Goal: Transaction & Acquisition: Purchase product/service

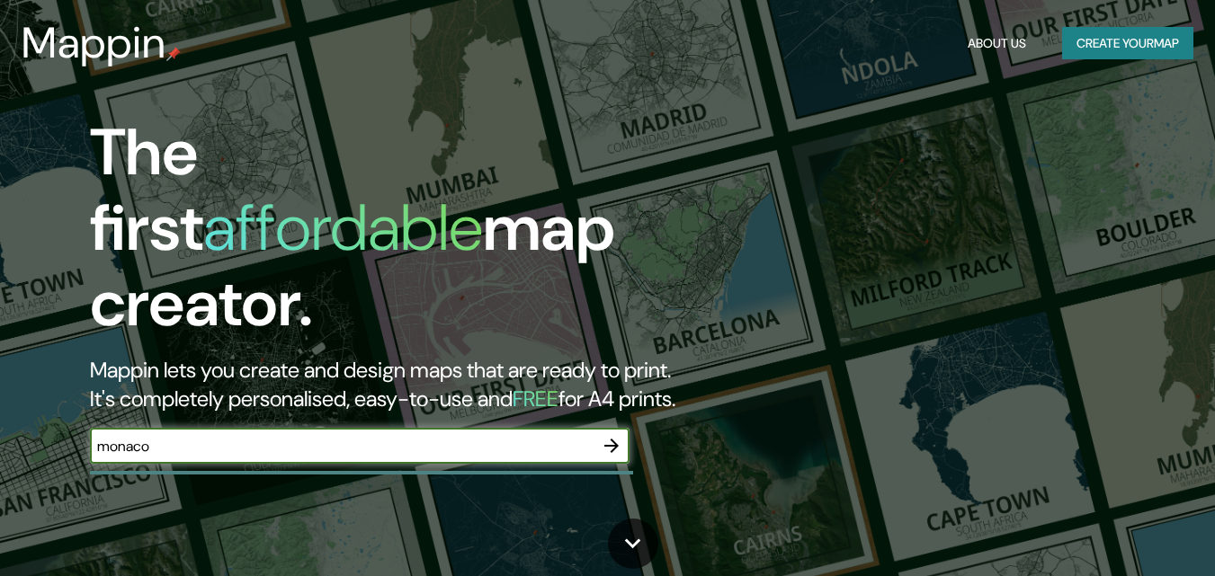
type input "monaco"
click at [602, 435] on icon "button" at bounding box center [612, 446] width 22 height 22
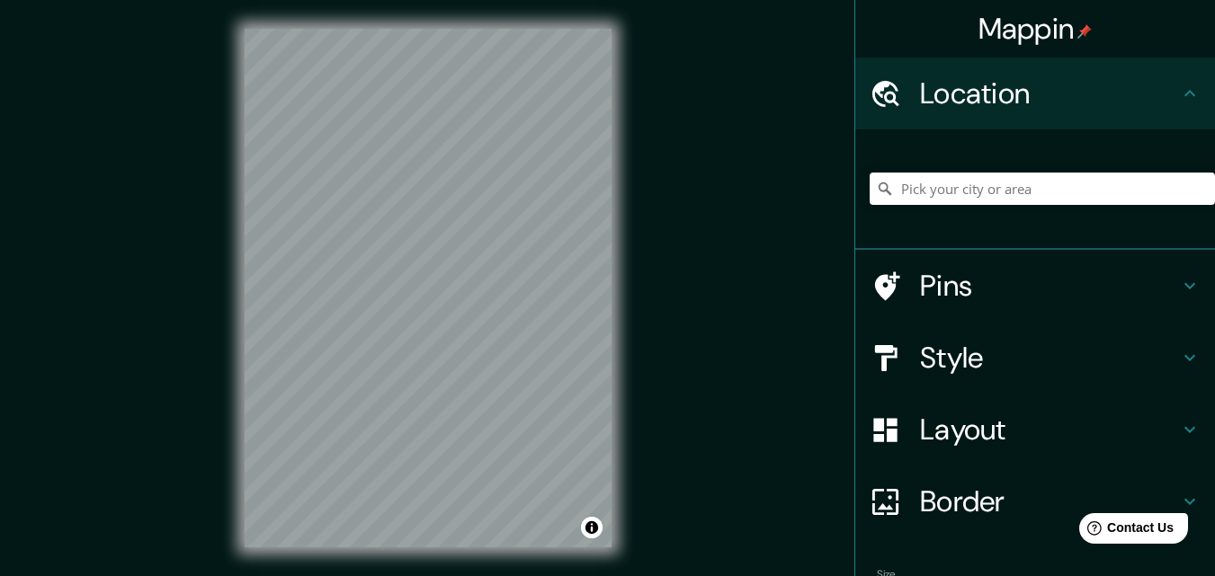
click at [513, 9] on div "© Mapbox © OpenStreetMap Improve this map" at bounding box center [428, 288] width 424 height 576
click at [961, 348] on h4 "Style" at bounding box center [1049, 358] width 259 height 36
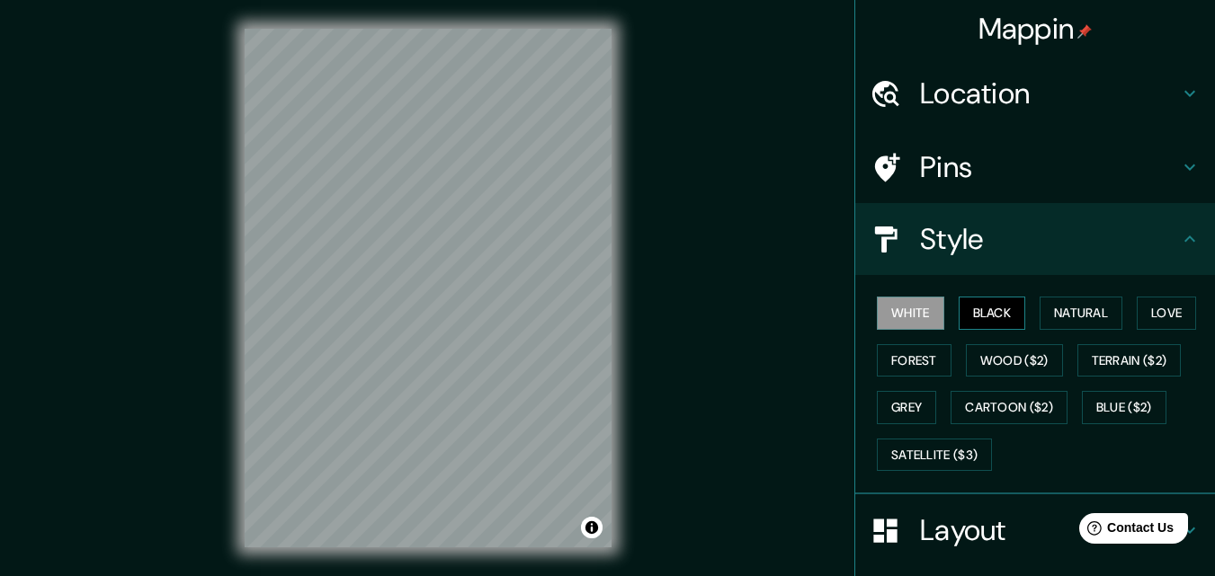
click at [959, 304] on button "Black" at bounding box center [992, 313] width 67 height 33
click at [1071, 317] on button "Natural" at bounding box center [1081, 313] width 83 height 33
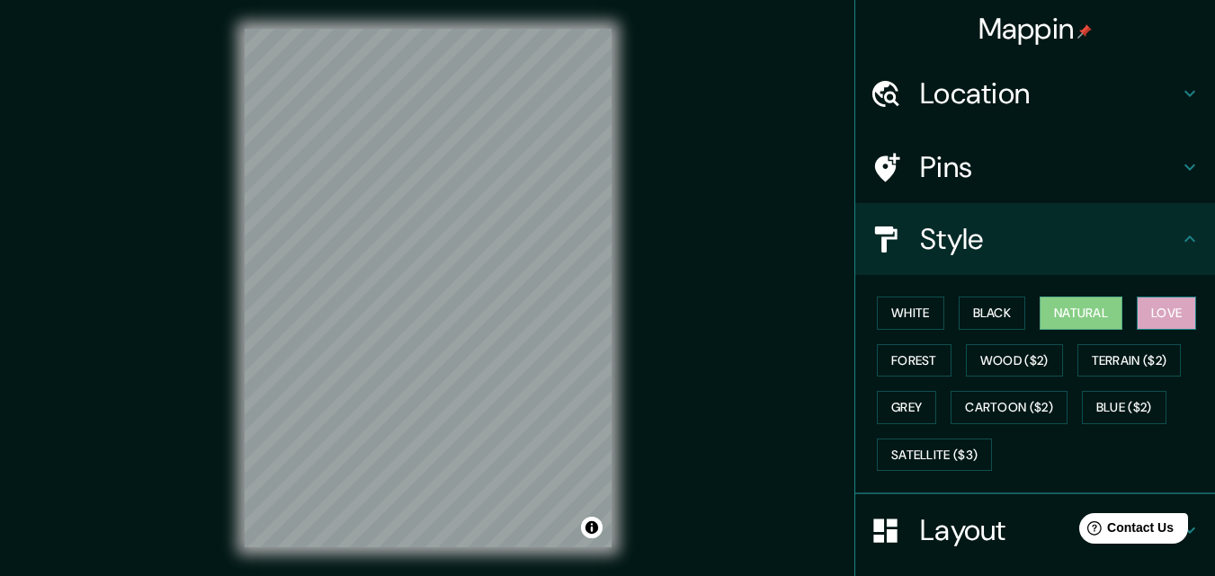
click at [1155, 317] on button "Love" at bounding box center [1166, 313] width 59 height 33
click at [886, 357] on button "Forest" at bounding box center [914, 360] width 75 height 33
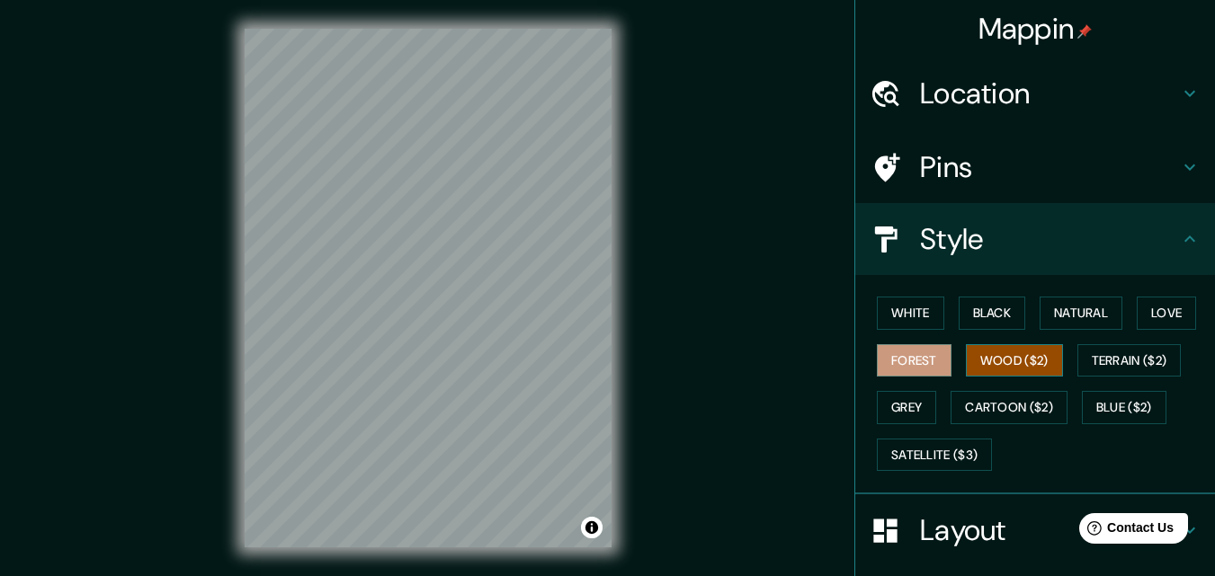
click at [1004, 351] on button "Wood ($2)" at bounding box center [1014, 360] width 97 height 33
click at [1131, 367] on button "Terrain ($2)" at bounding box center [1129, 360] width 104 height 33
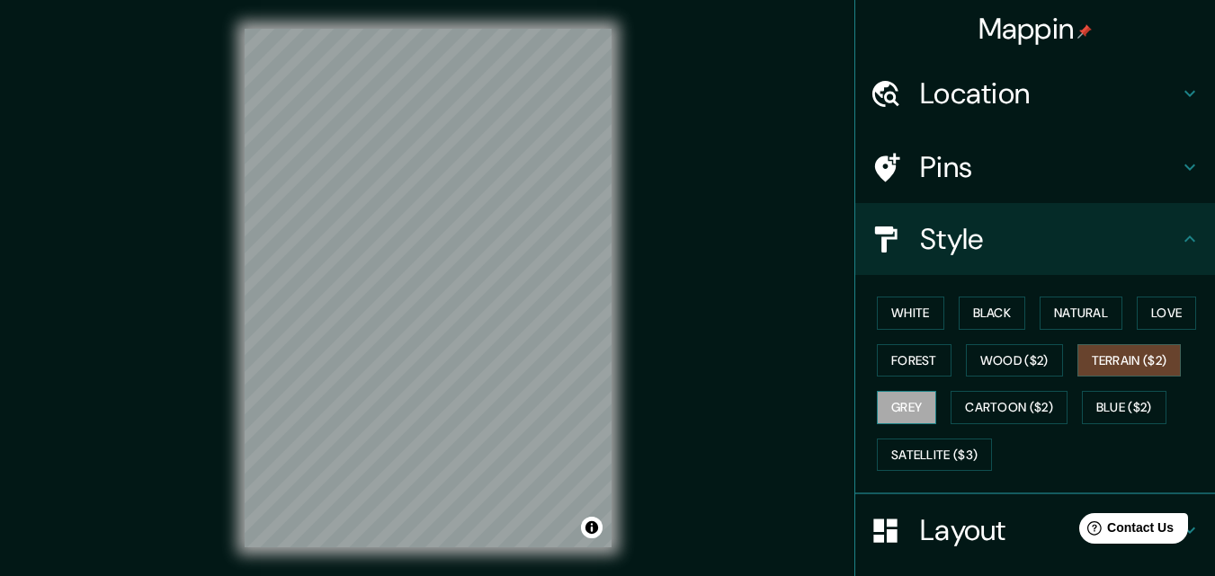
click at [898, 412] on button "Grey" at bounding box center [906, 407] width 59 height 33
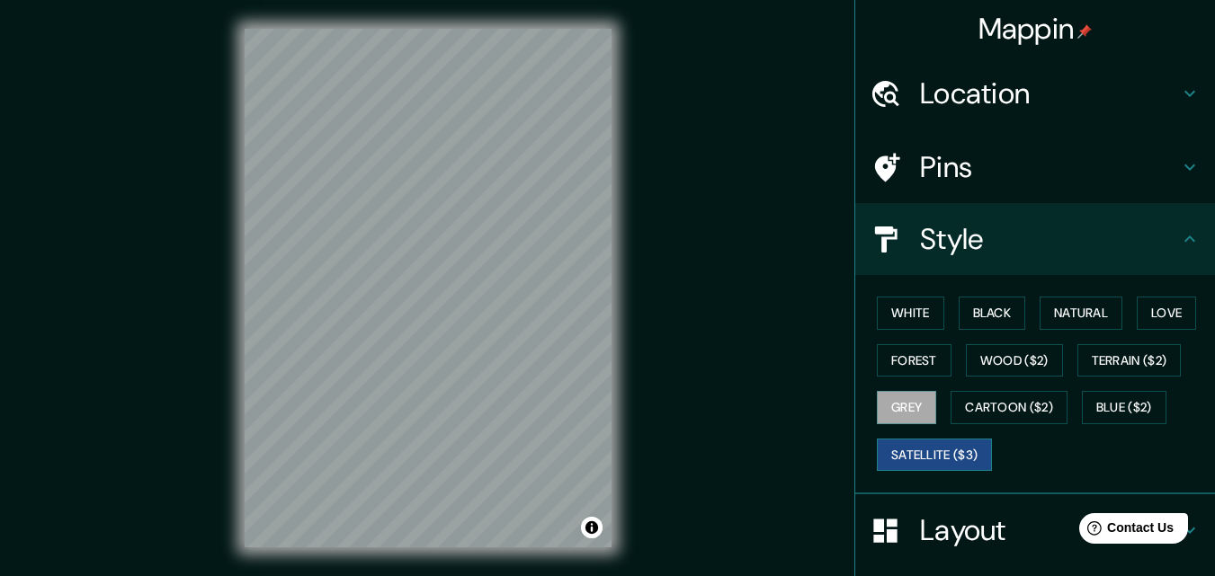
click at [912, 451] on button "Satellite ($3)" at bounding box center [934, 455] width 115 height 33
click at [920, 307] on button "White" at bounding box center [910, 313] width 67 height 33
click at [902, 455] on button "Satellite ($3)" at bounding box center [934, 455] width 115 height 33
click at [621, 79] on div "© Mapbox © OpenStreetMap Improve this map © Maxar" at bounding box center [428, 288] width 424 height 576
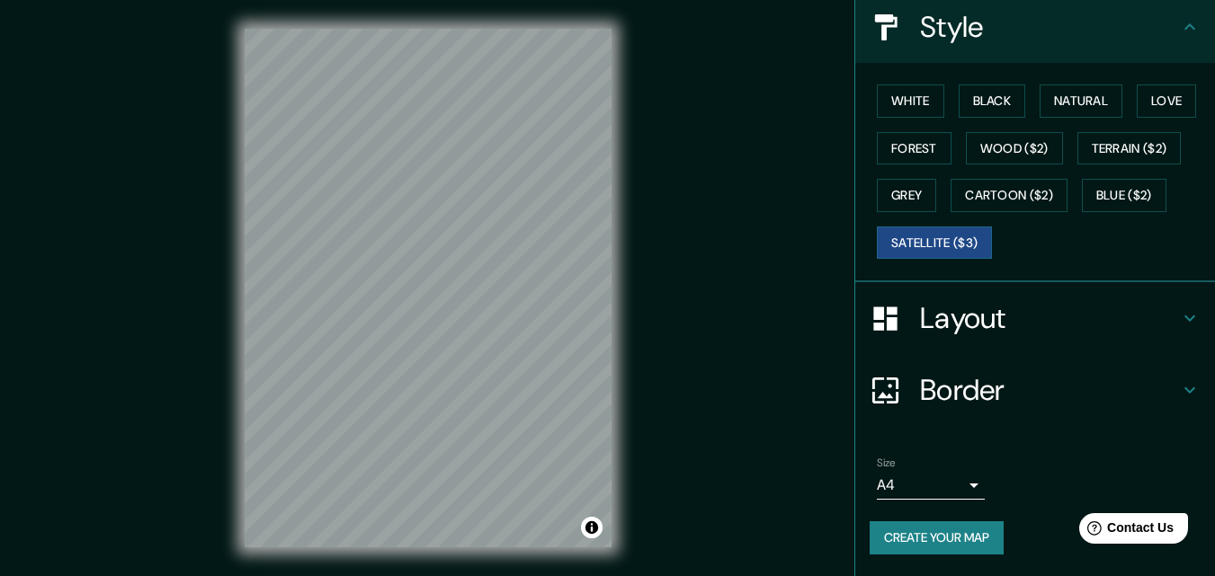
scroll to position [29, 0]
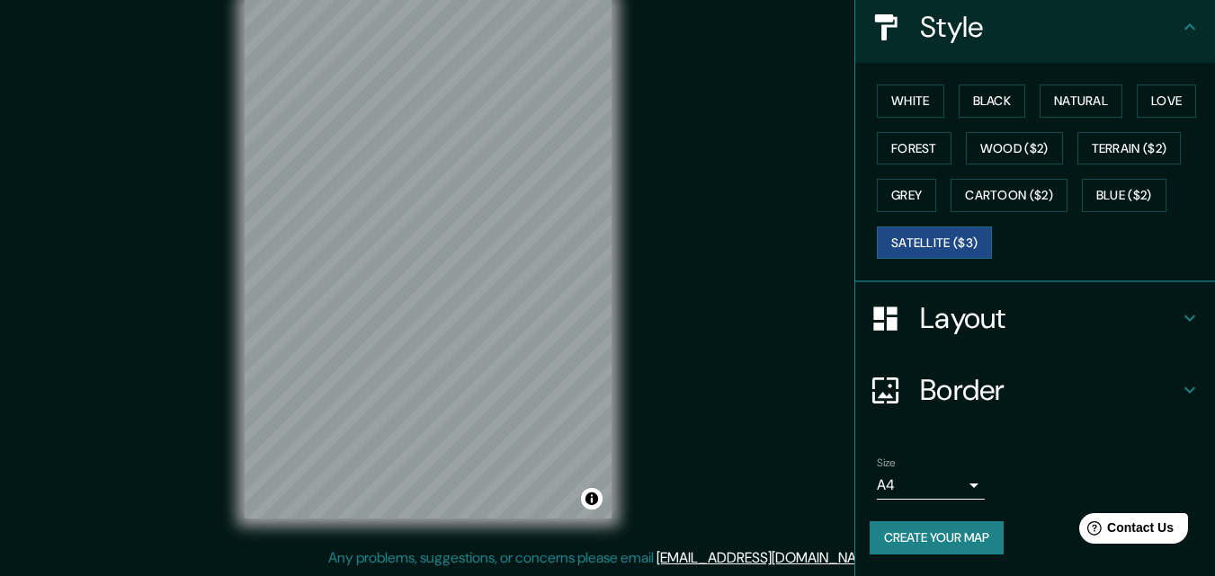
click at [961, 318] on h4 "Layout" at bounding box center [1049, 318] width 259 height 36
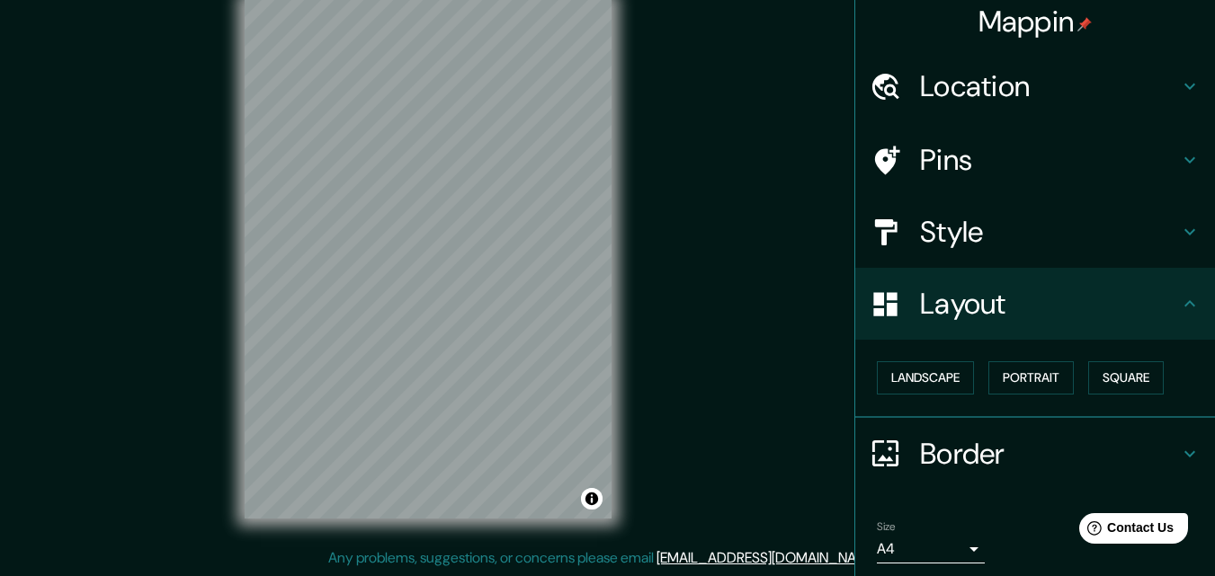
scroll to position [0, 0]
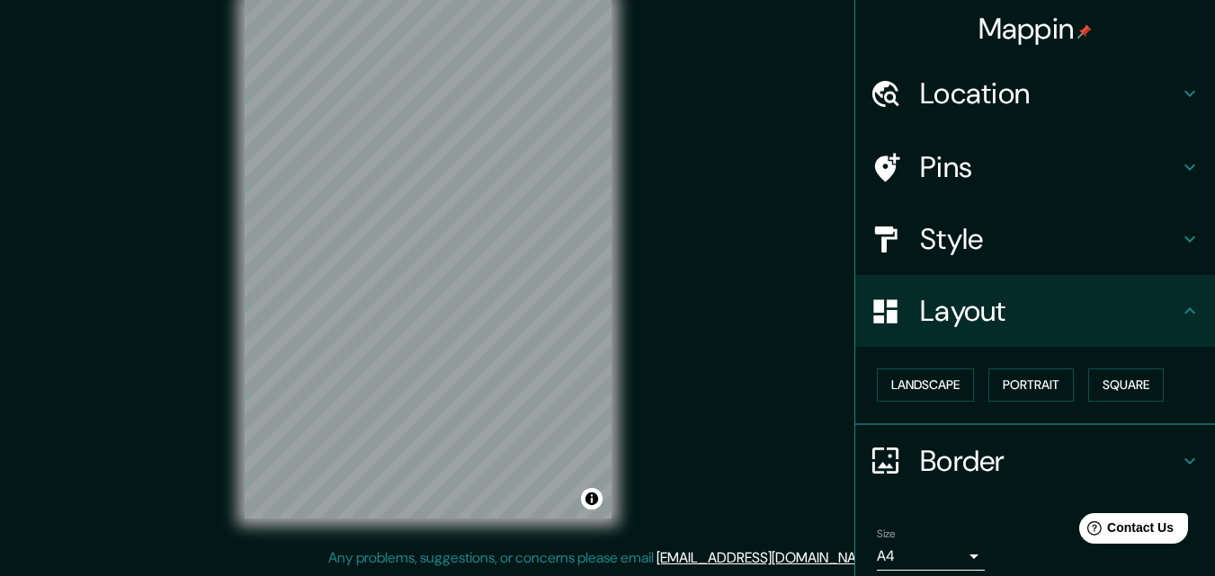
click at [1031, 78] on h4 "Location" at bounding box center [1049, 94] width 259 height 36
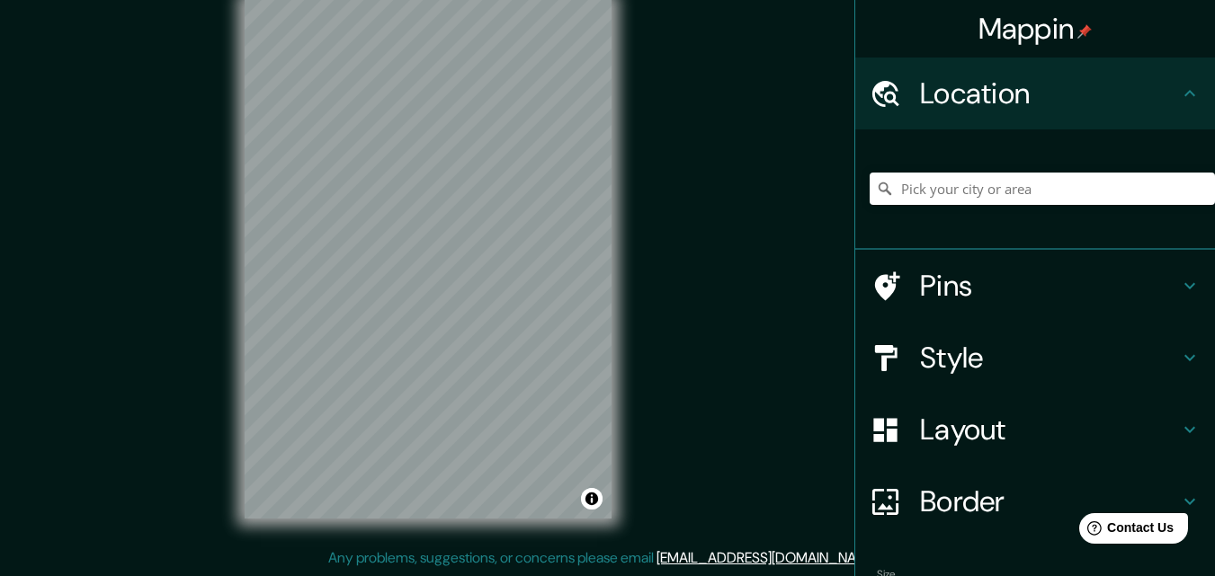
click at [967, 296] on h4 "Pins" at bounding box center [1049, 286] width 259 height 36
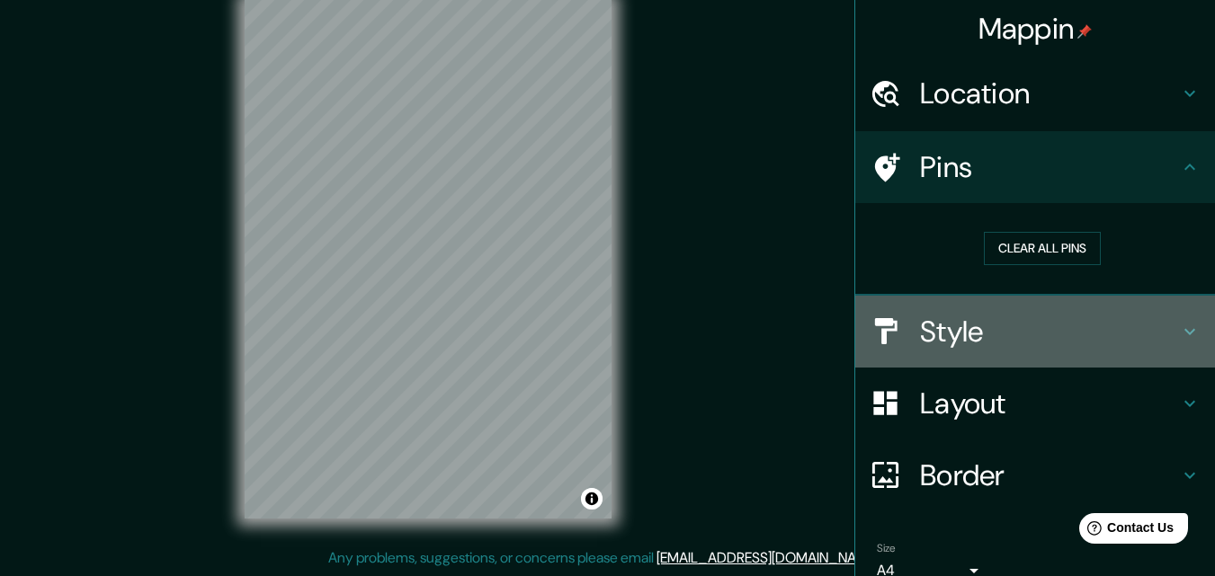
click at [994, 334] on h4 "Style" at bounding box center [1049, 332] width 259 height 36
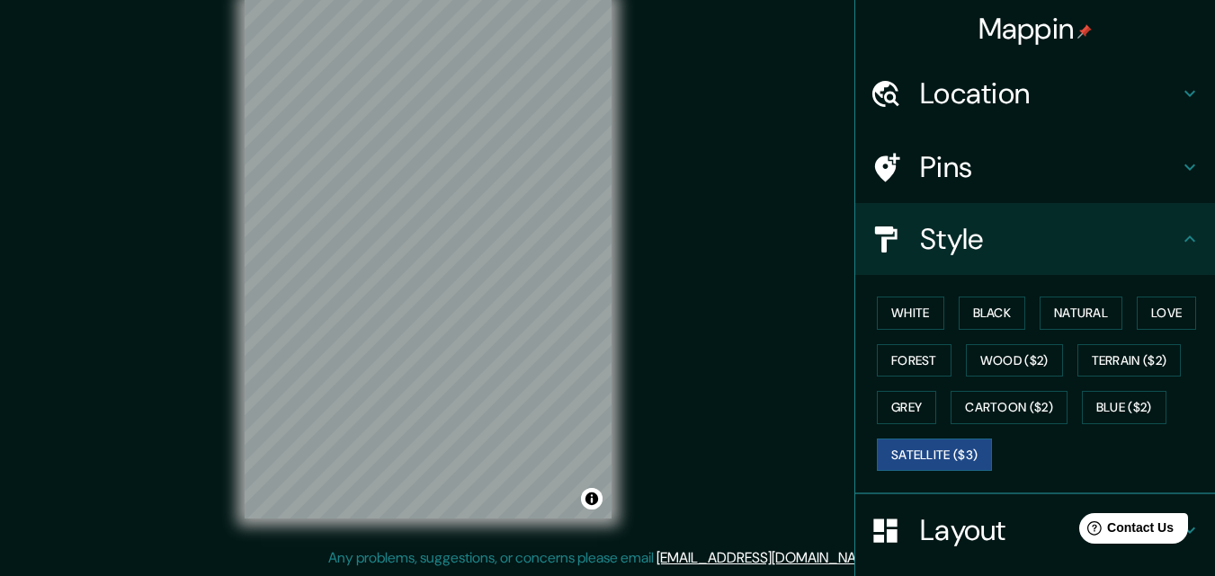
scroll to position [120, 0]
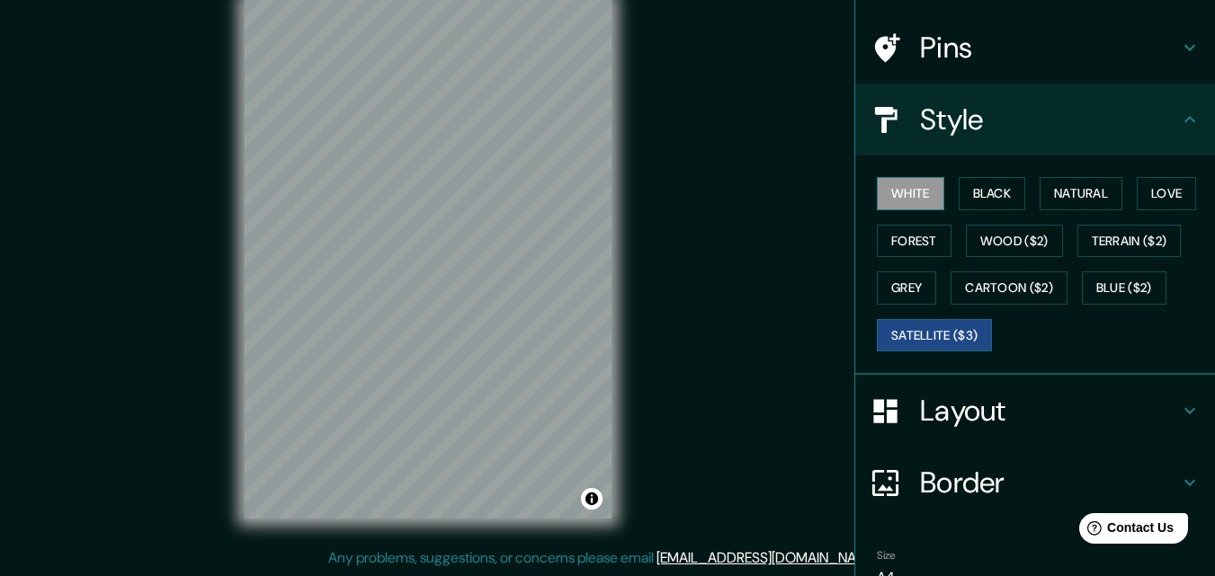
click at [887, 193] on button "White" at bounding box center [910, 193] width 67 height 33
click at [942, 351] on button "Satellite ($3)" at bounding box center [934, 335] width 115 height 33
click at [911, 195] on button "White" at bounding box center [910, 193] width 67 height 33
click at [899, 290] on button "Grey" at bounding box center [906, 288] width 59 height 33
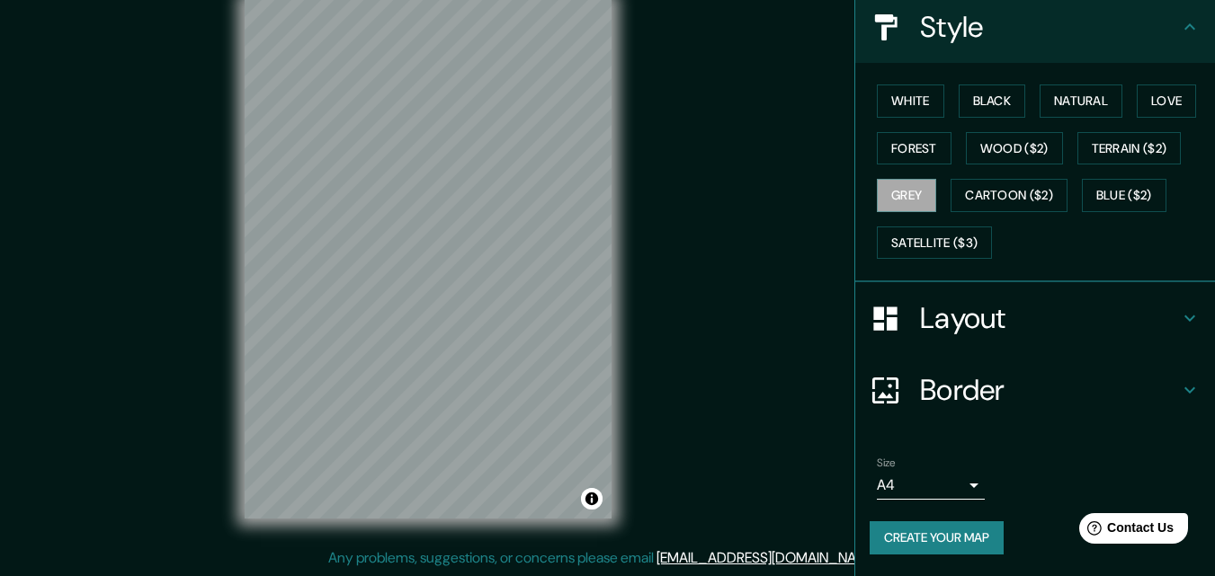
click at [963, 335] on h4 "Layout" at bounding box center [1049, 318] width 259 height 36
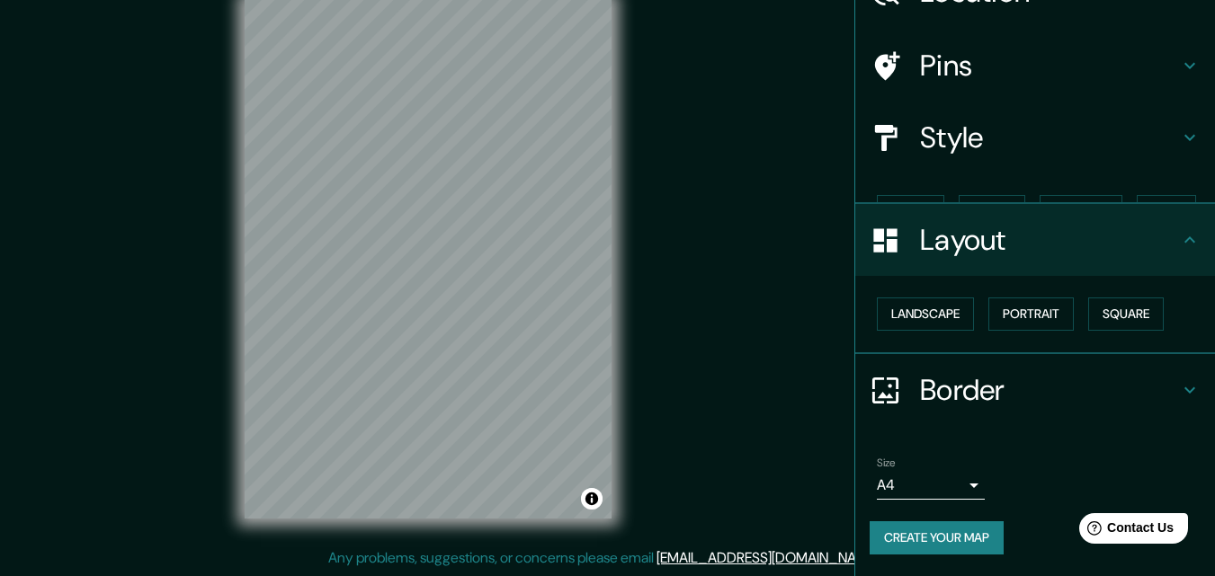
scroll to position [70, 0]
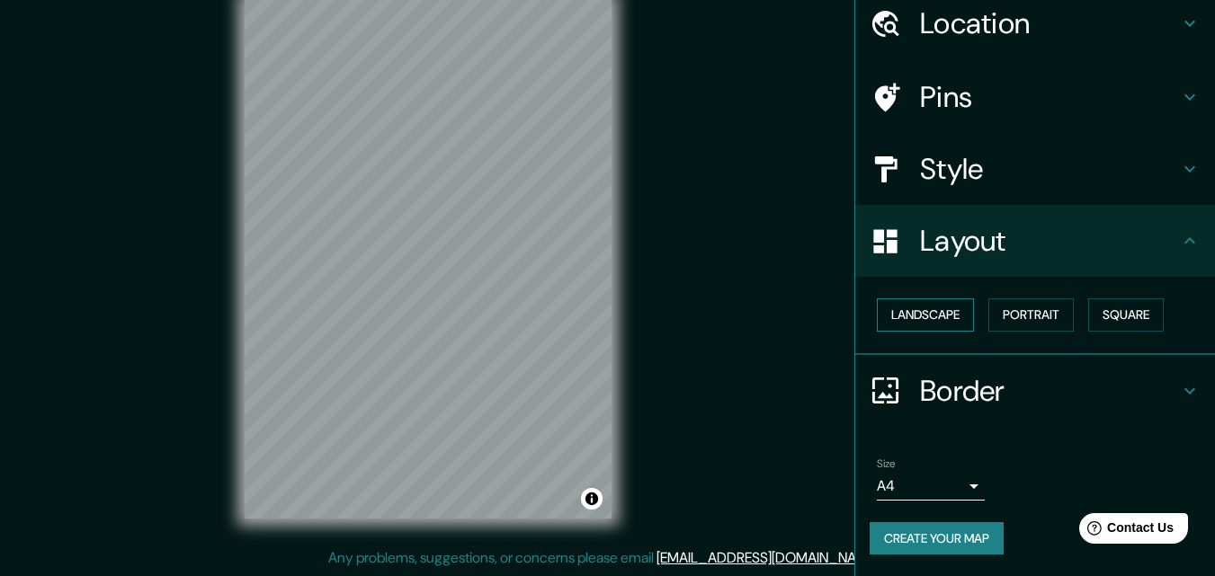
click at [932, 308] on button "Landscape" at bounding box center [925, 315] width 97 height 33
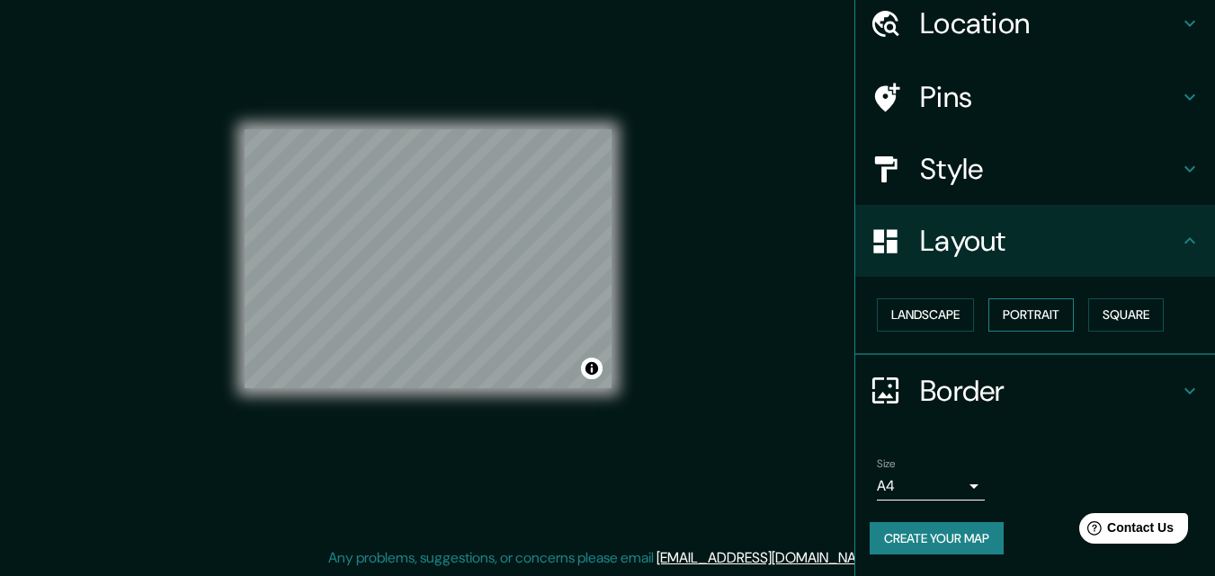
click at [1013, 316] on button "Portrait" at bounding box center [1030, 315] width 85 height 33
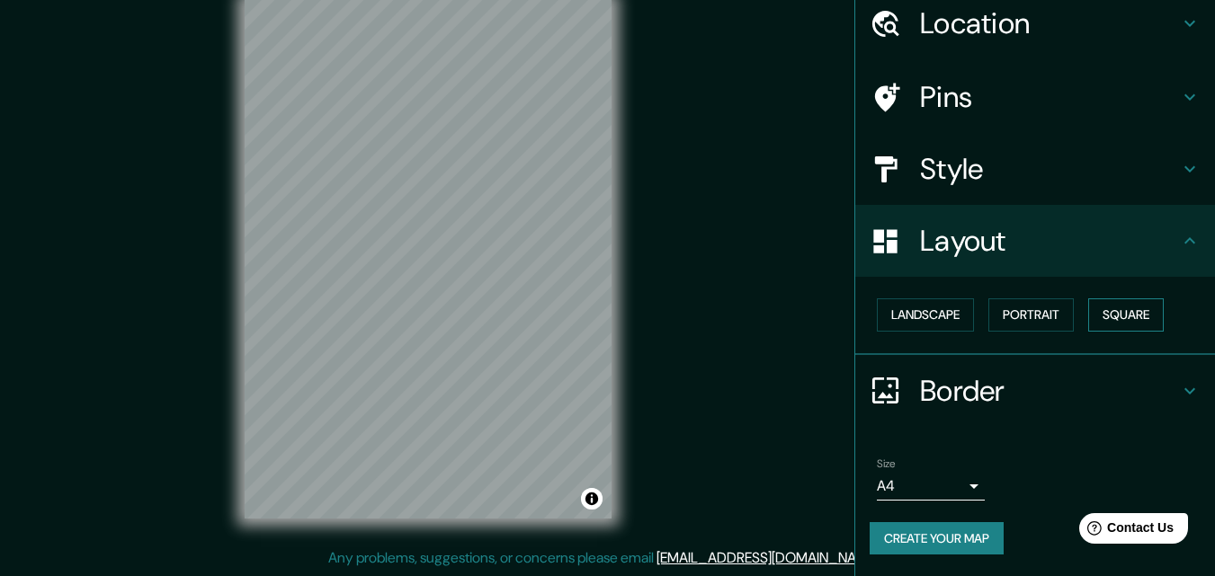
click at [1098, 315] on button "Square" at bounding box center [1126, 315] width 76 height 33
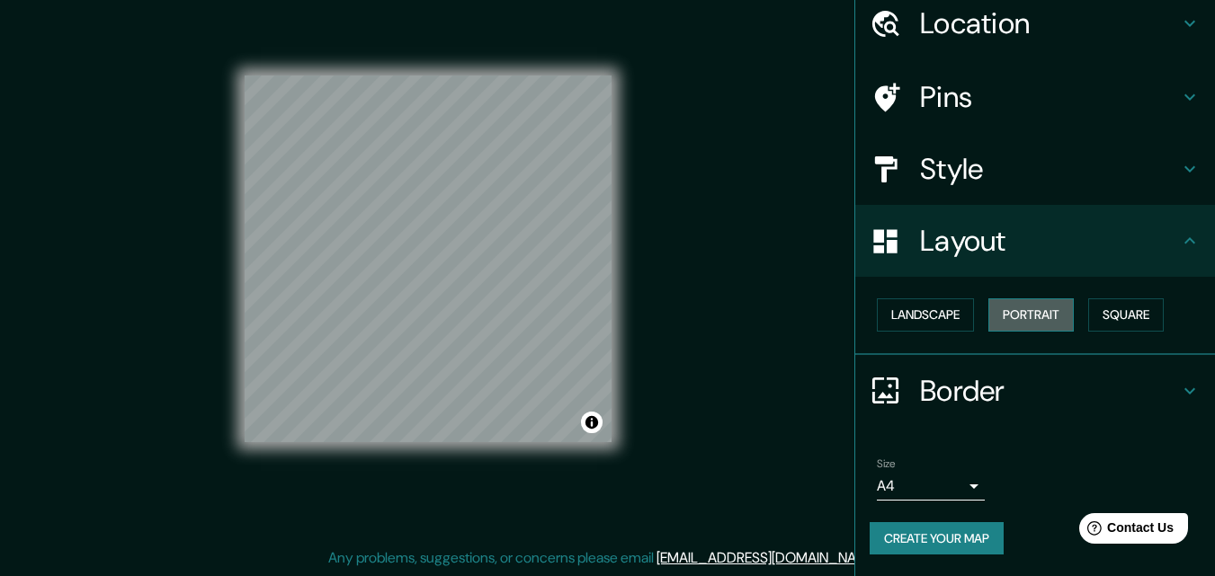
click at [1045, 318] on button "Portrait" at bounding box center [1030, 315] width 85 height 33
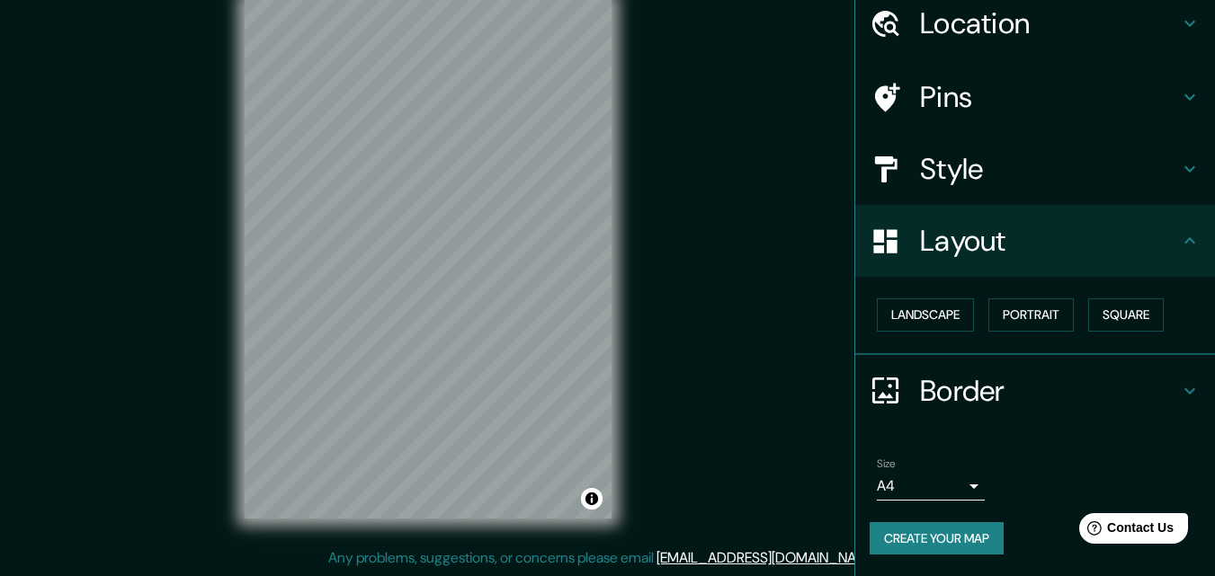
click at [941, 396] on h4 "Border" at bounding box center [1049, 391] width 259 height 36
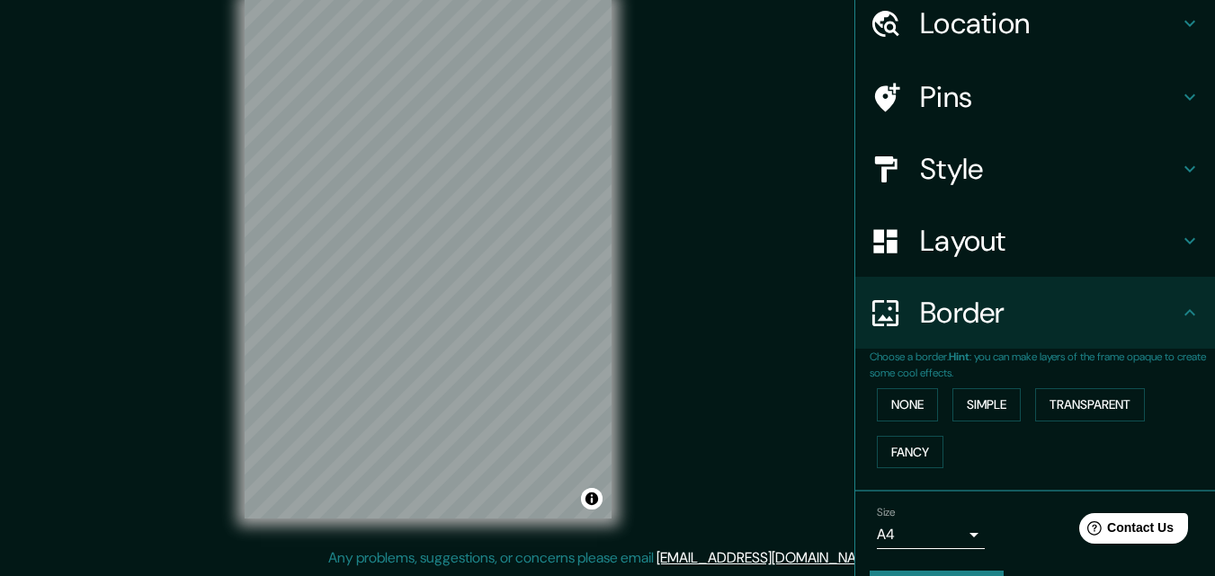
scroll to position [120, 0]
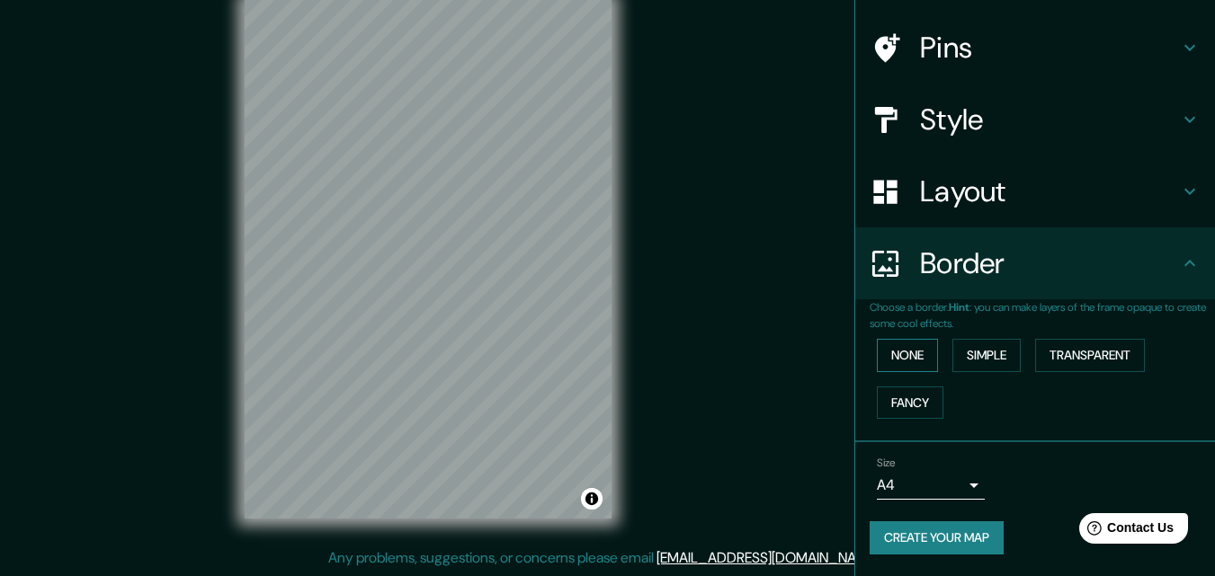
click at [907, 353] on button "None" at bounding box center [907, 355] width 61 height 33
click at [987, 367] on button "Simple" at bounding box center [986, 355] width 68 height 33
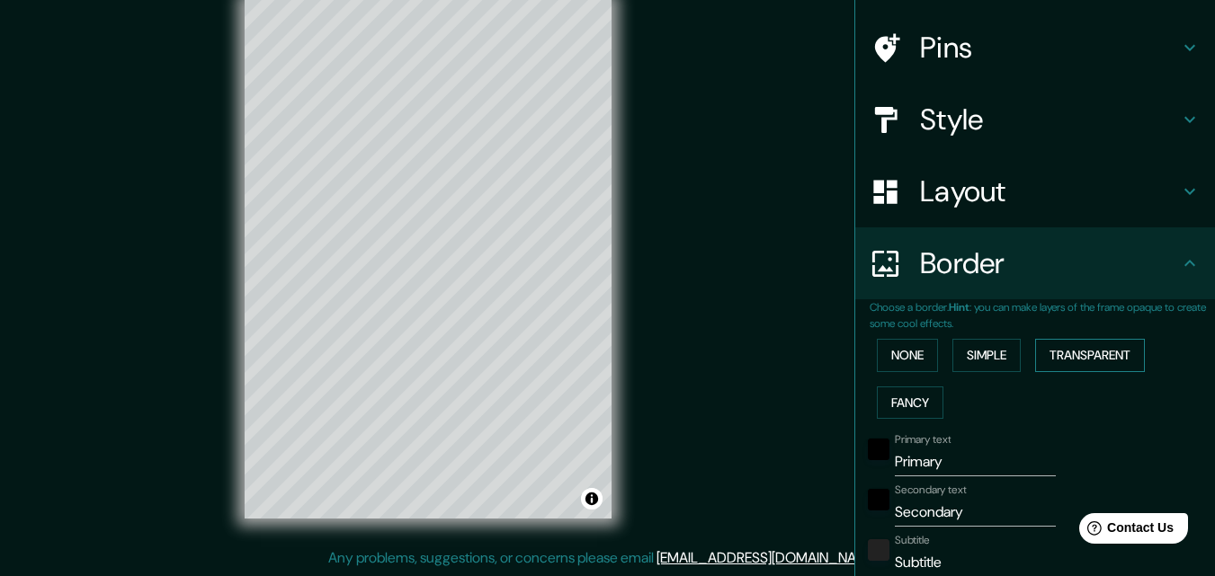
click at [1084, 362] on button "Transparent" at bounding box center [1090, 355] width 110 height 33
click at [891, 396] on button "Fancy" at bounding box center [910, 403] width 67 height 33
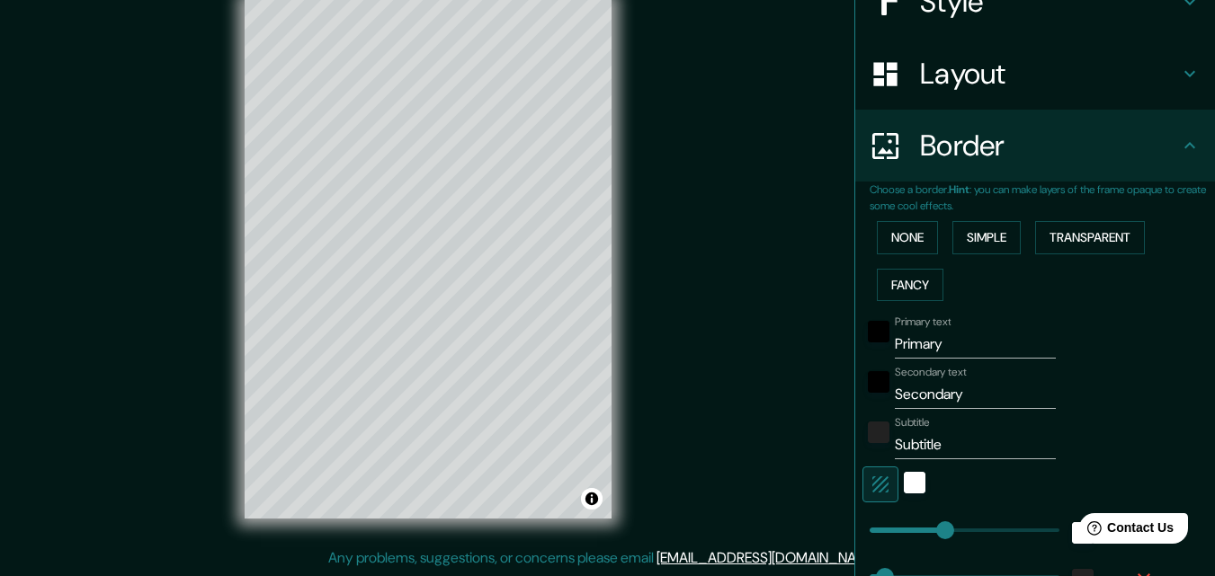
scroll to position [239, 0]
click at [923, 339] on input "Primary" at bounding box center [975, 342] width 161 height 29
drag, startPoint x: 944, startPoint y: 343, endPoint x: 824, endPoint y: 345, distance: 120.5
click at [824, 345] on div "Mappin Location Pins Style Layout Border Choose a border. Hint : you can make l…" at bounding box center [607, 273] width 1215 height 605
type input "M"
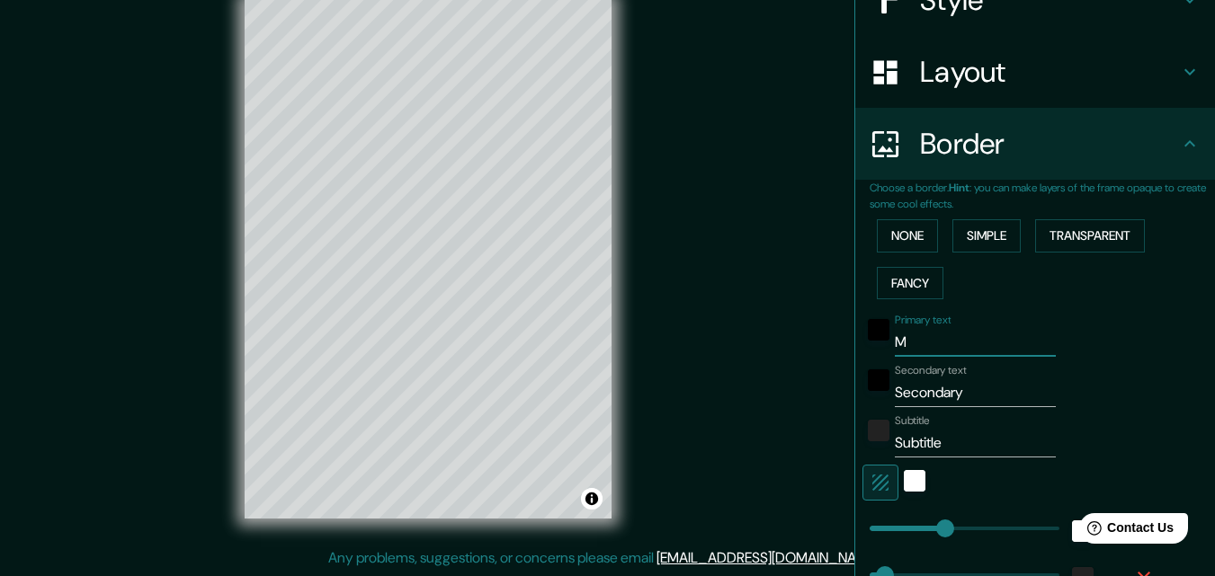
type input "163"
type input "33"
type input "16"
type input "Mo"
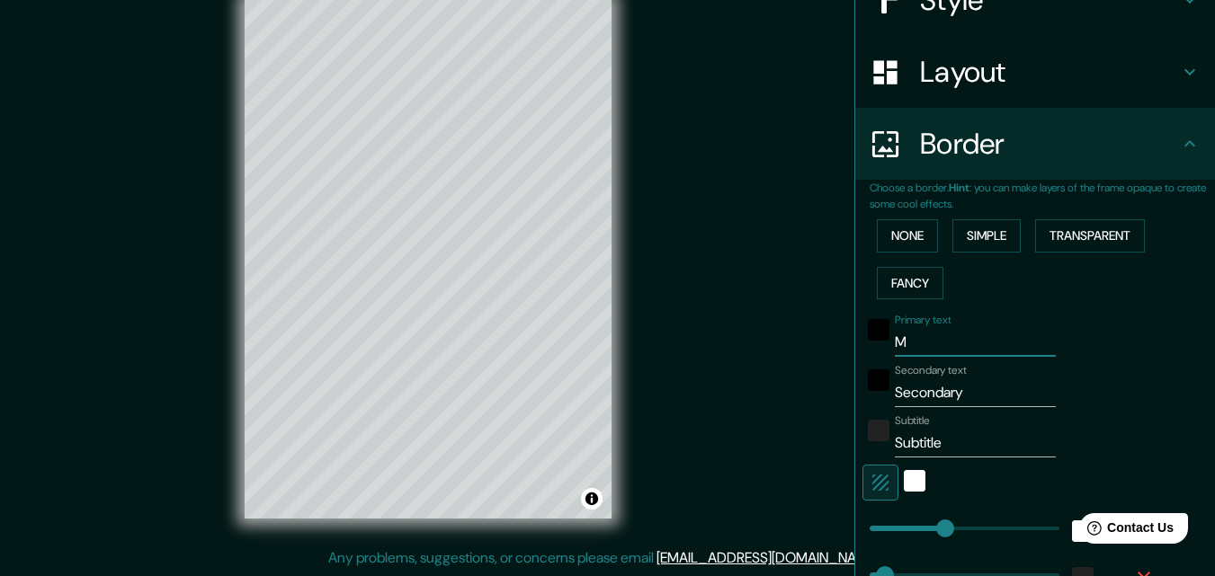
type input "163"
type input "33"
type input "16"
type input "Mon"
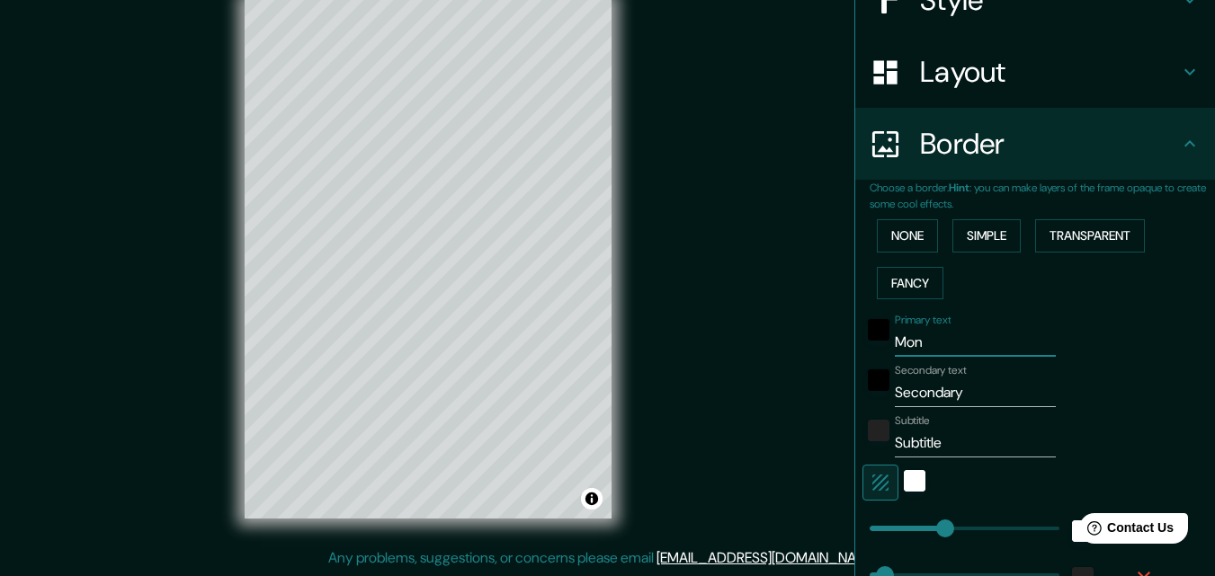
type input "163"
type input "33"
type input "16"
type input "[PERSON_NAME]"
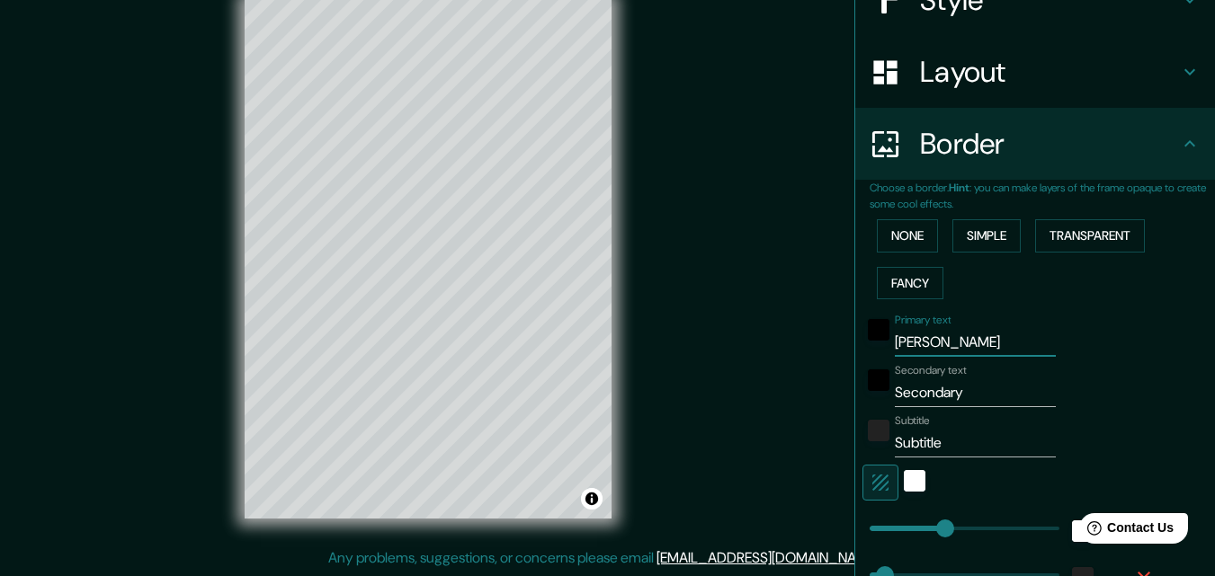
type input "163"
type input "33"
type input "16"
type input "Monac"
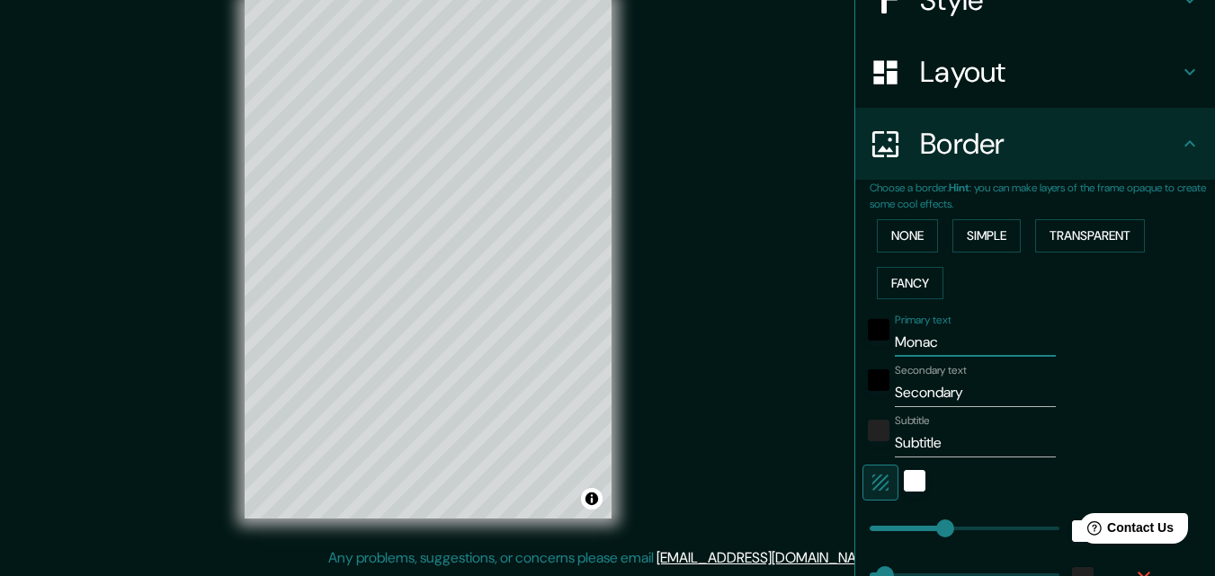
type input "163"
type input "33"
type input "16"
type input "[GEOGRAPHIC_DATA]"
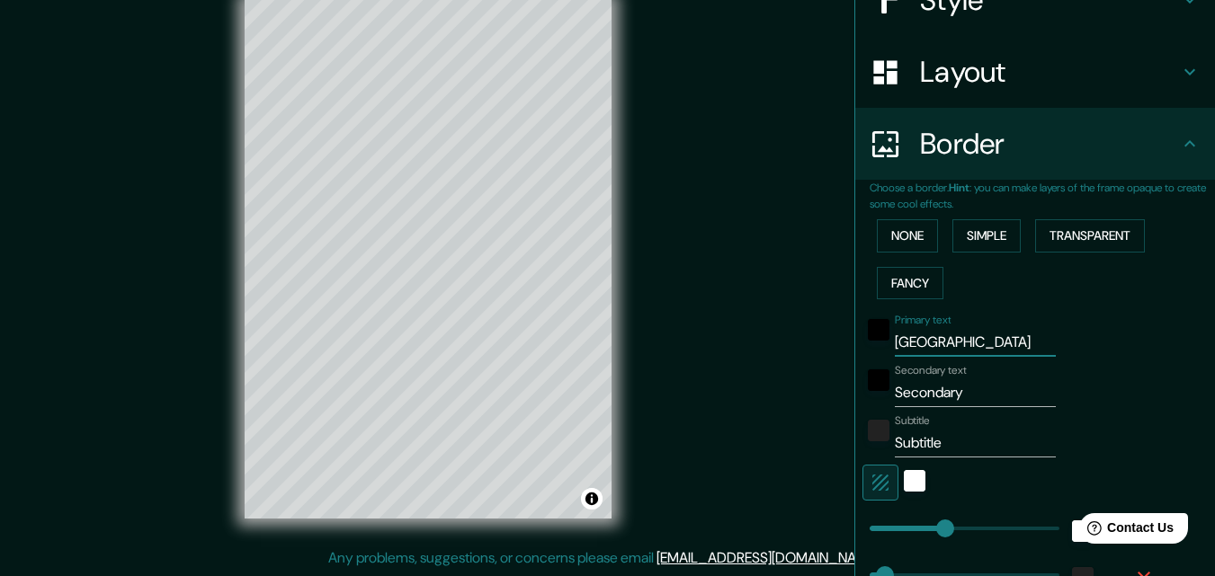
type input "163"
type input "33"
type input "16"
type input "Monac"
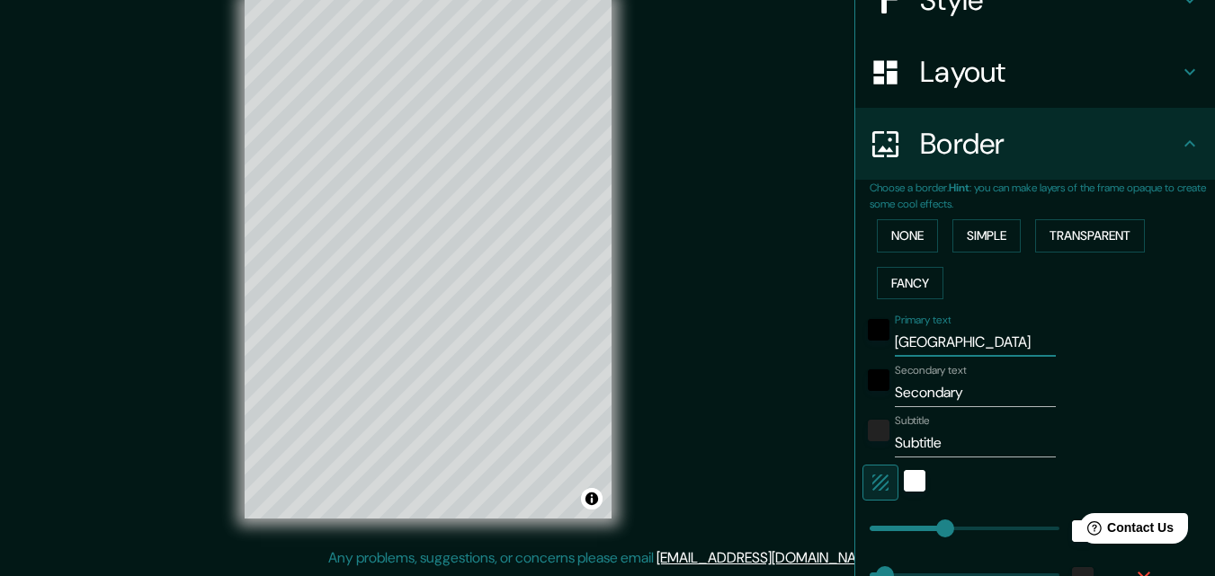
type input "163"
type input "33"
type input "16"
type input "[GEOGRAPHIC_DATA]"
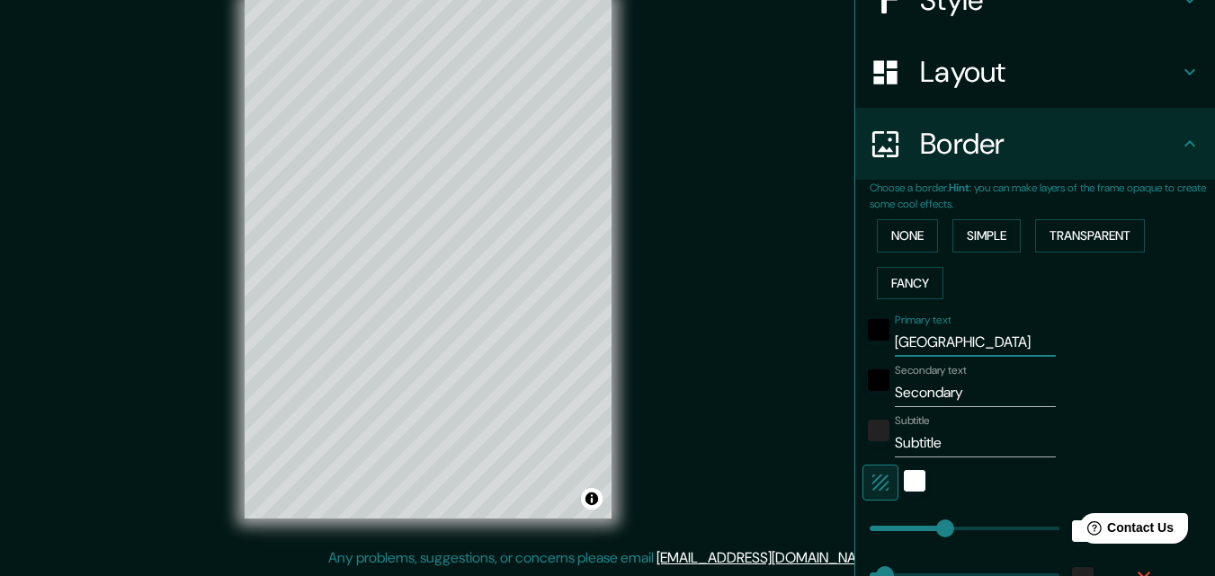
type input "163"
type input "33"
type input "16"
type input "[GEOGRAPHIC_DATA]"
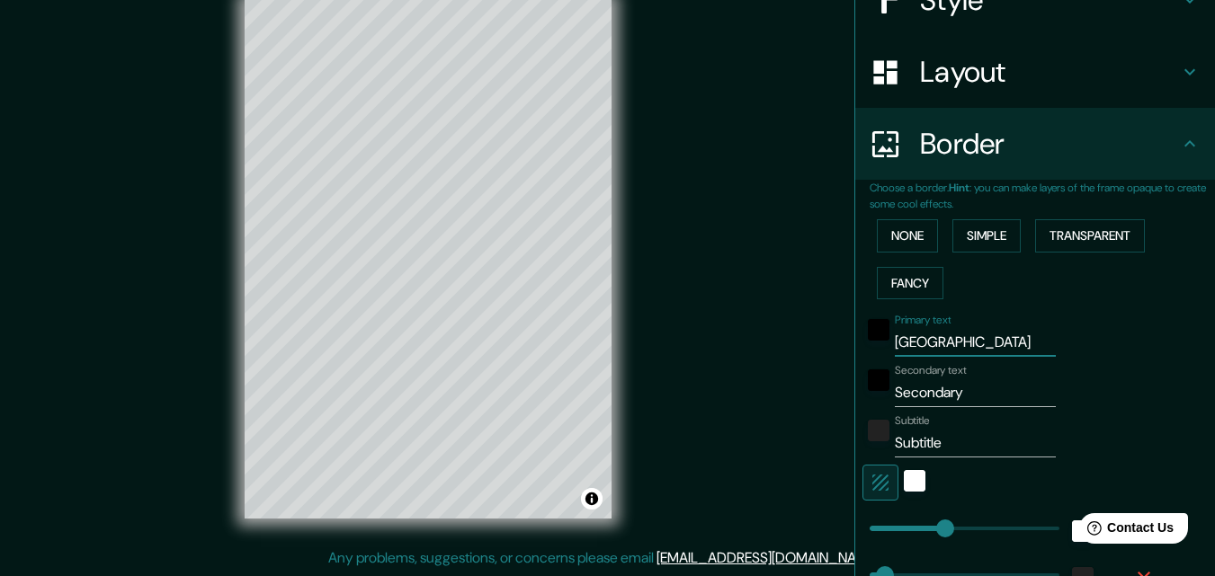
type input "163"
type input "33"
type input "16"
type input "Monaco g"
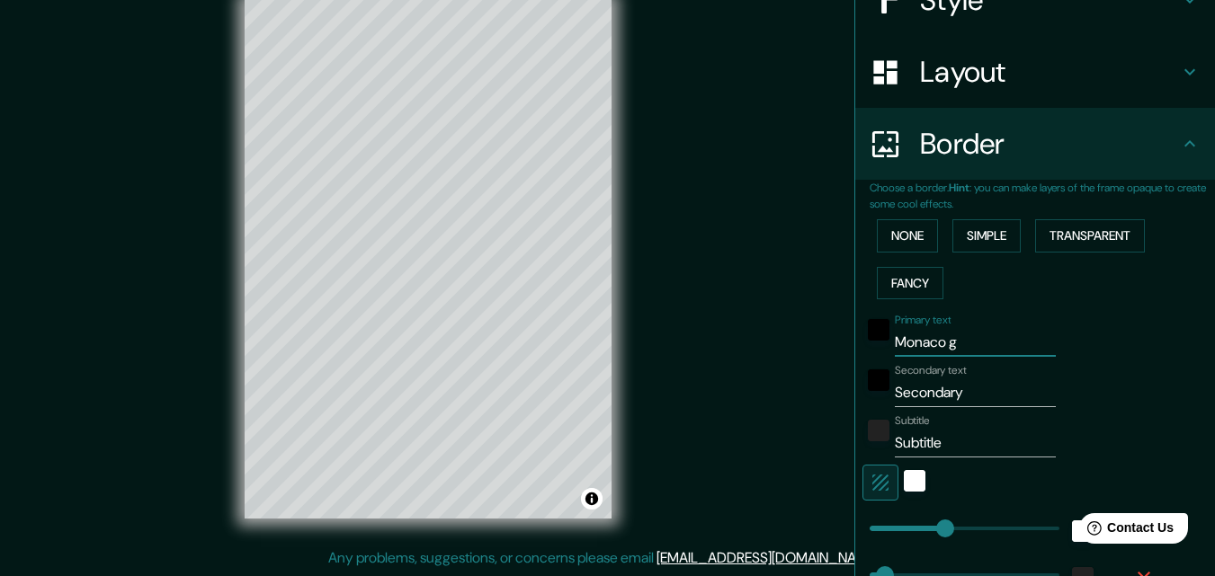
type input "163"
type input "33"
type input "16"
type input "Monaco gra"
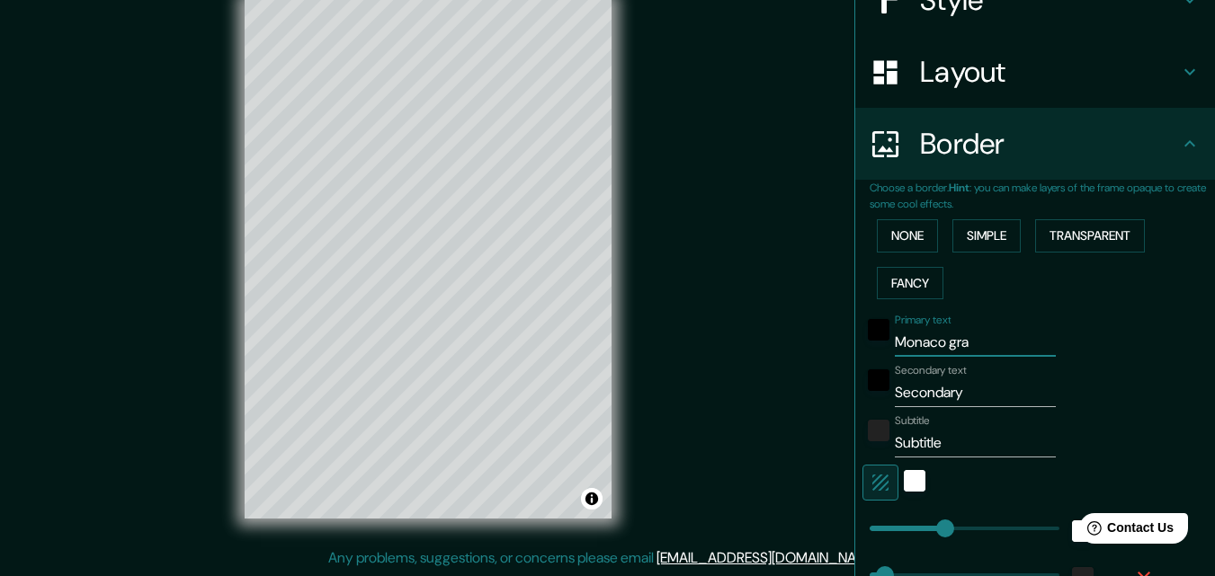
type input "163"
type input "33"
type input "16"
type input "Monaco grabn"
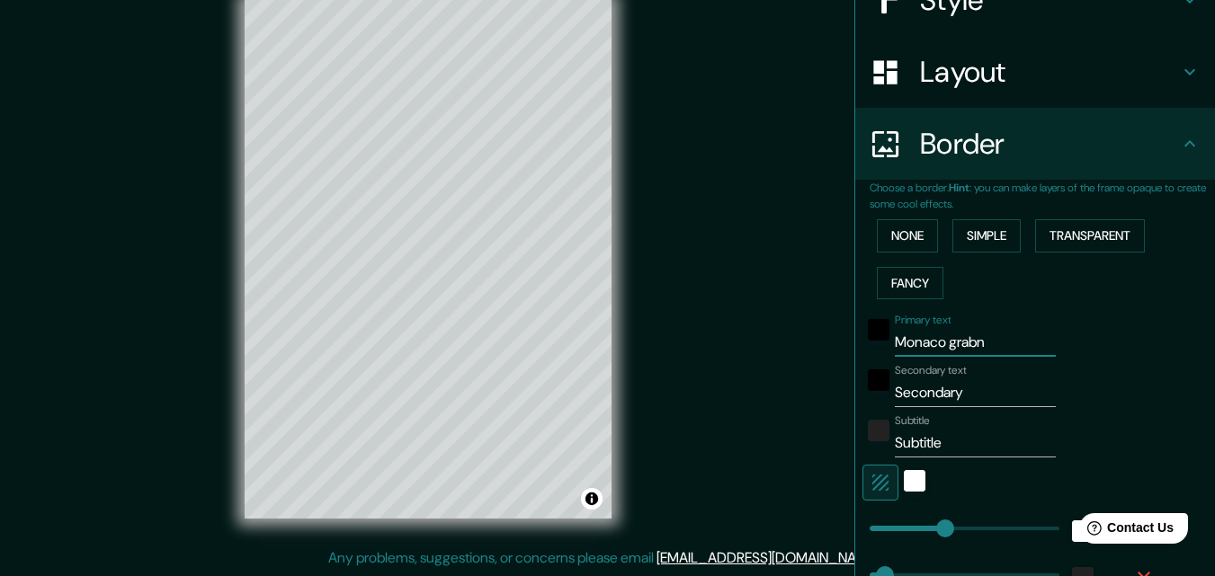
type input "163"
type input "33"
type input "16"
type input "Monaco grab"
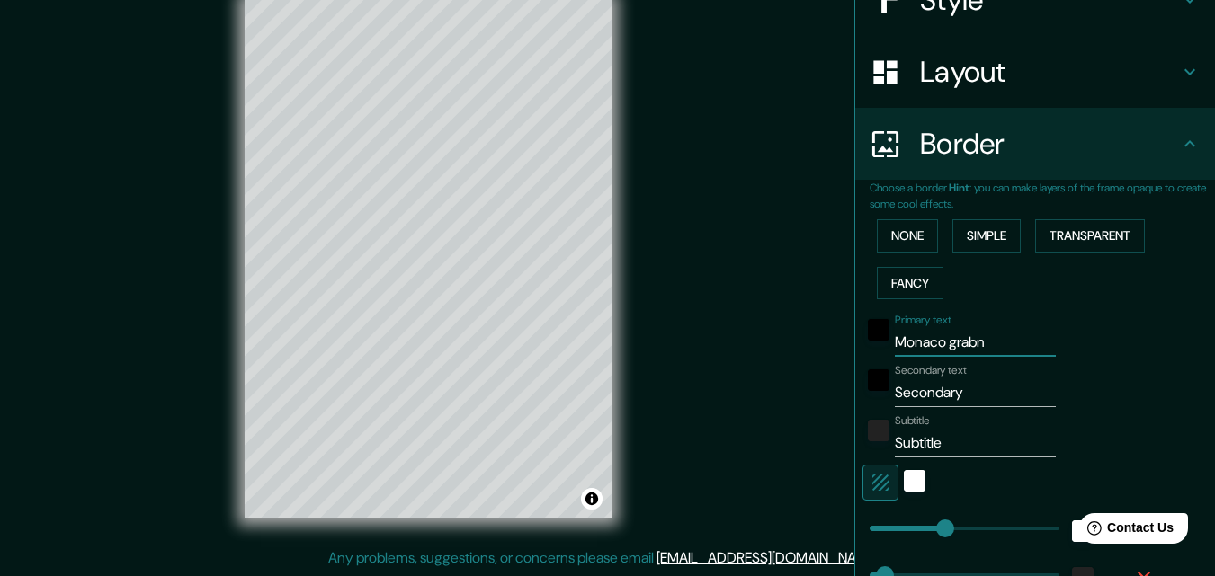
type input "163"
type input "33"
type input "16"
type input "Monaco gra"
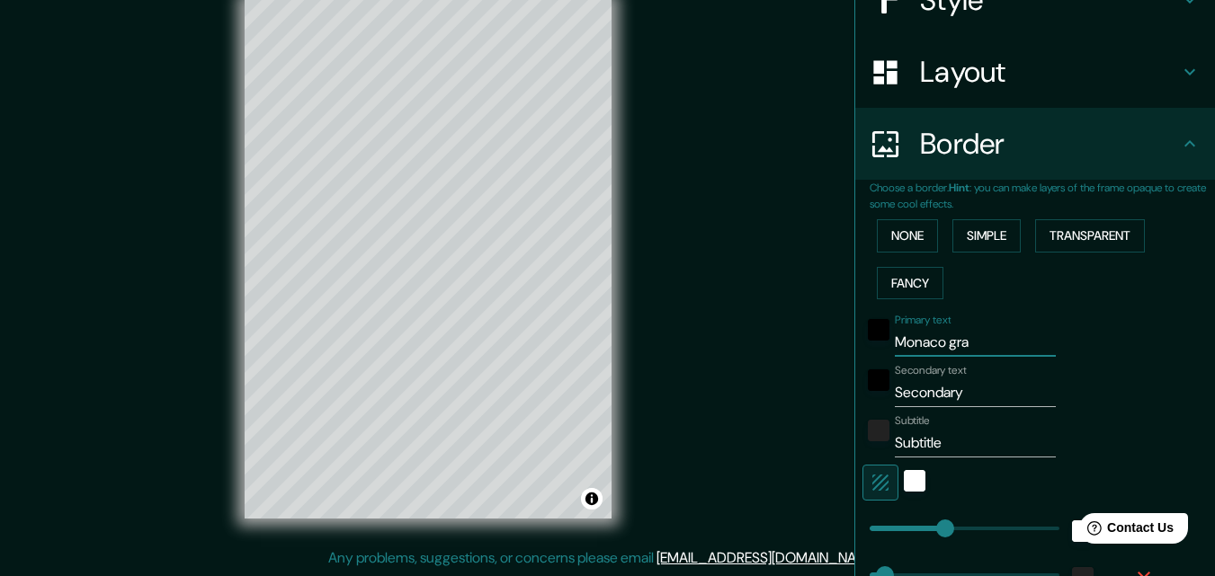
type input "163"
type input "33"
type input "16"
type input "Monaco gr"
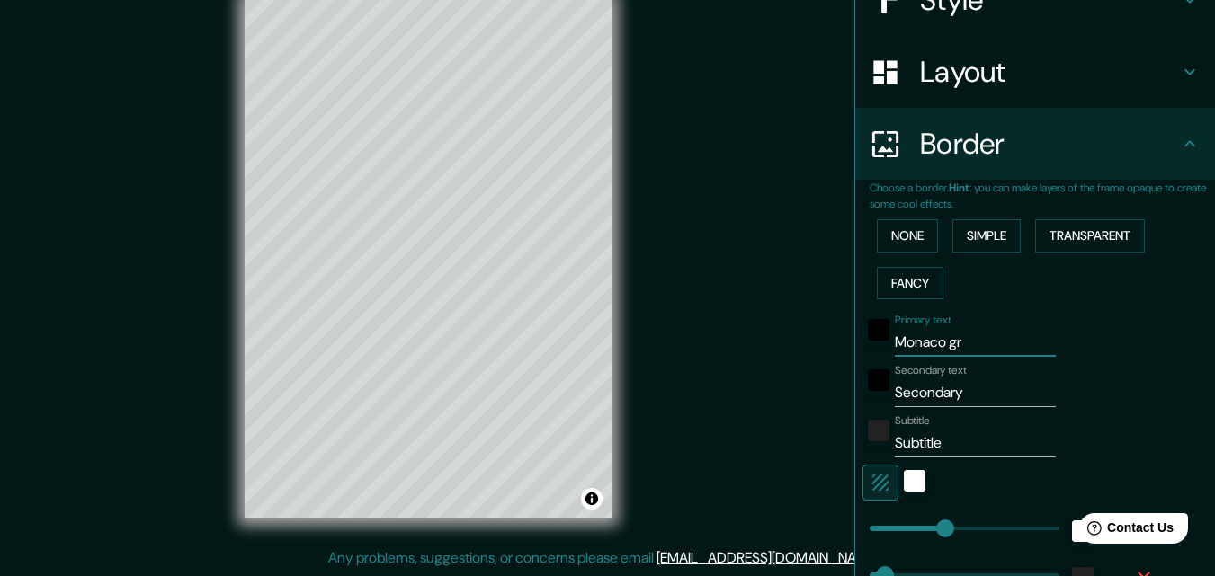
type input "163"
type input "33"
type input "16"
type input "Monaco g"
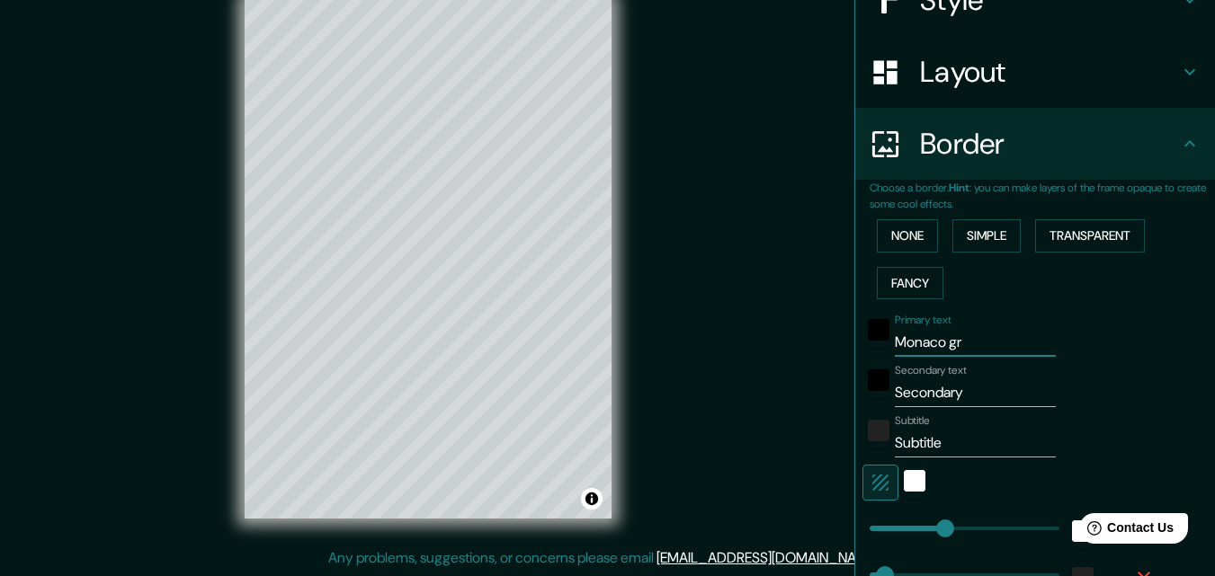
type input "163"
type input "33"
type input "16"
type input "[GEOGRAPHIC_DATA]"
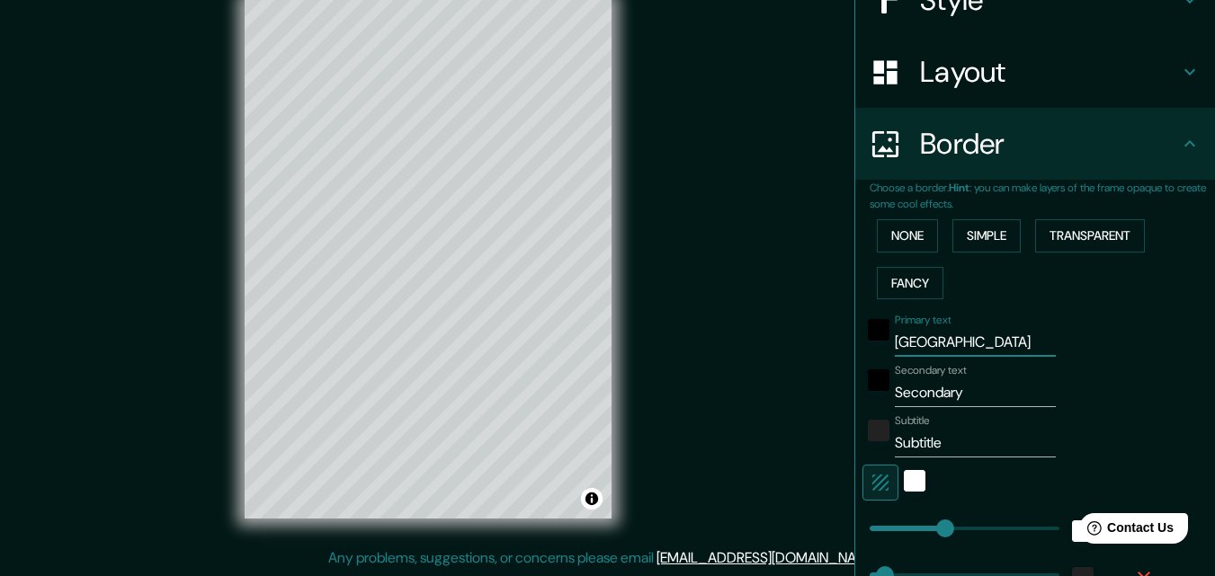
type input "163"
type input "33"
type input "16"
type input "Monaco G"
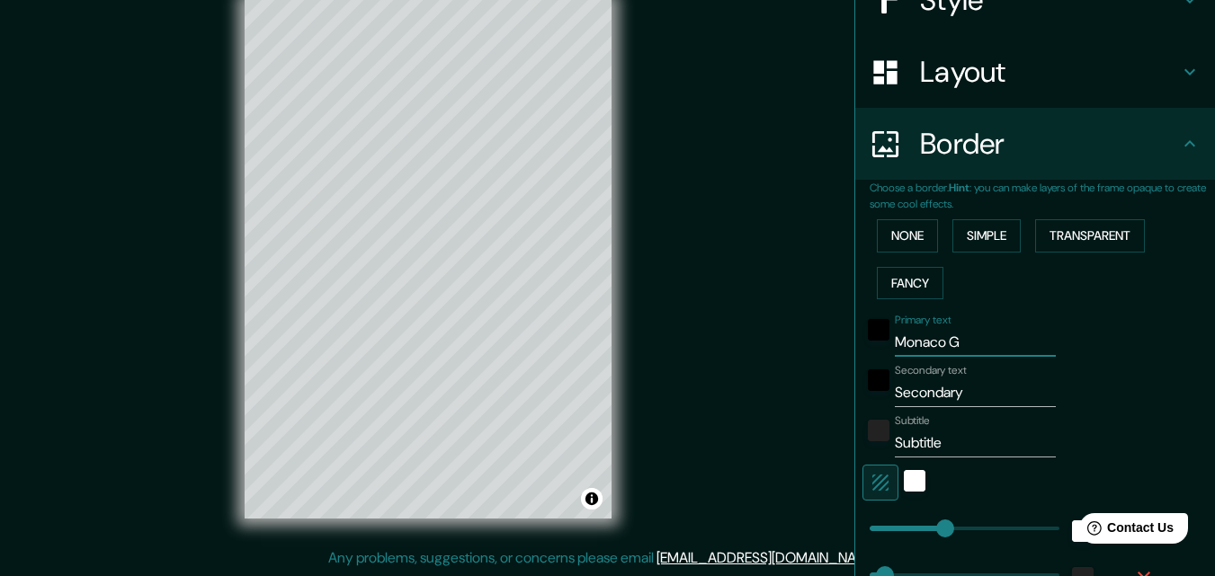
type input "163"
type input "33"
type input "16"
type input "Monaco Gr"
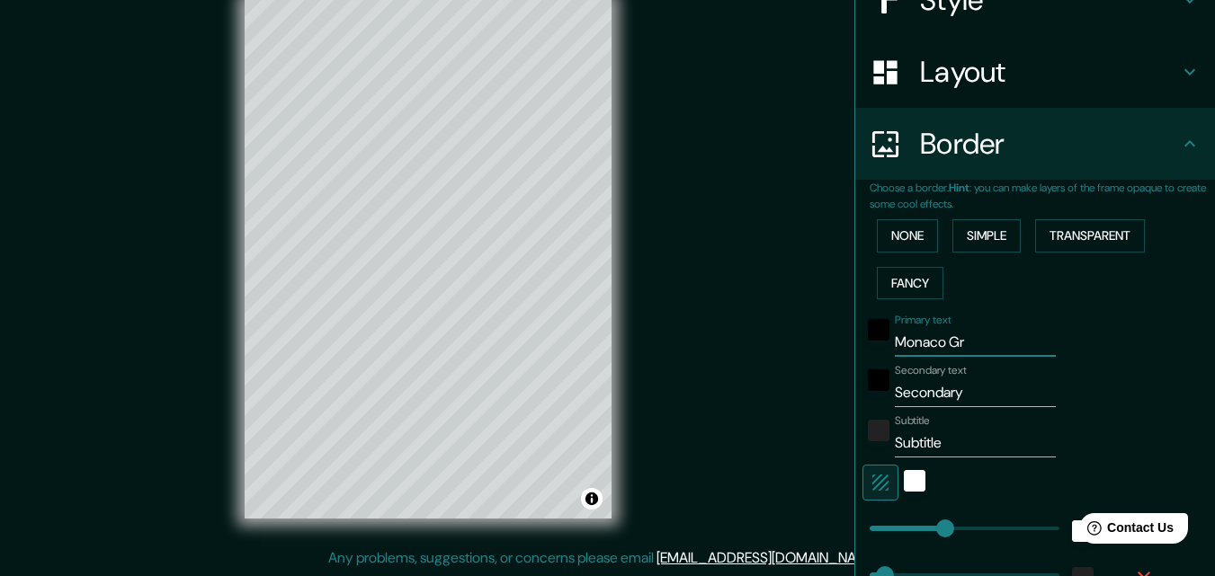
type input "163"
type input "33"
type input "16"
type input "Monaco Gra"
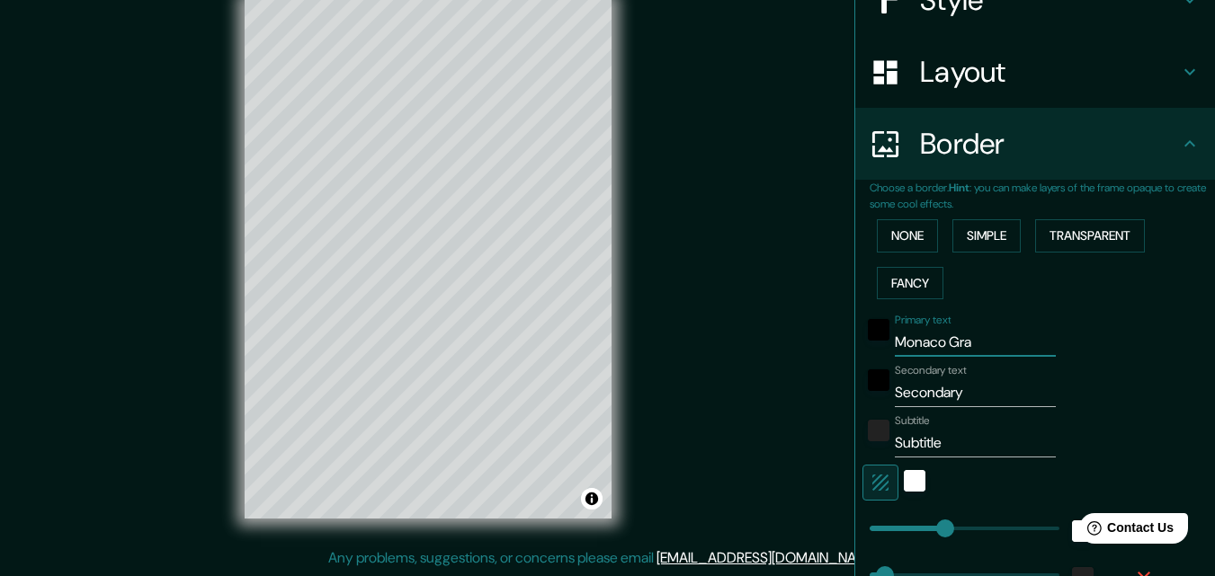
type input "163"
type input "33"
type input "16"
type input "Monaco Gran"
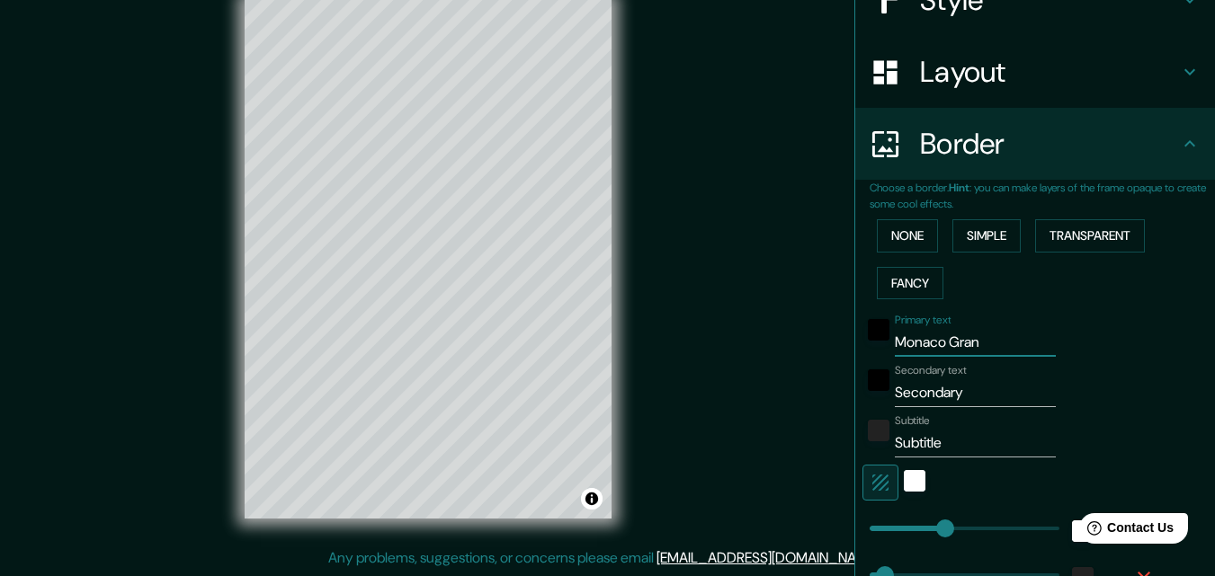
type input "163"
type input "33"
type input "16"
type input "Monaco Gran"
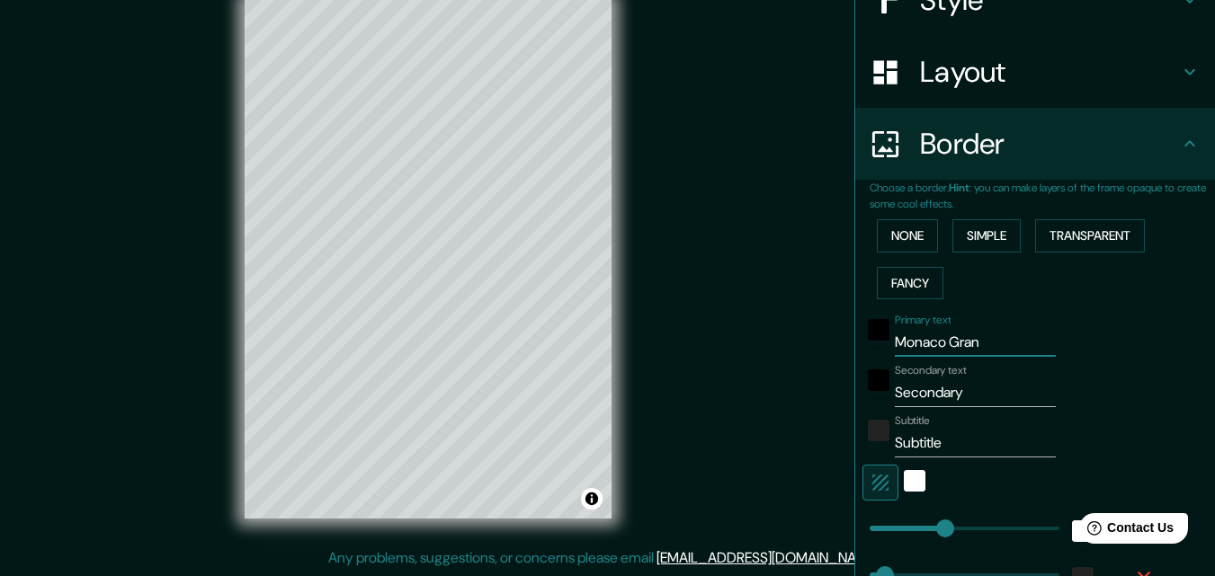
type input "163"
type input "33"
type input "16"
type input "Monaco Gran P"
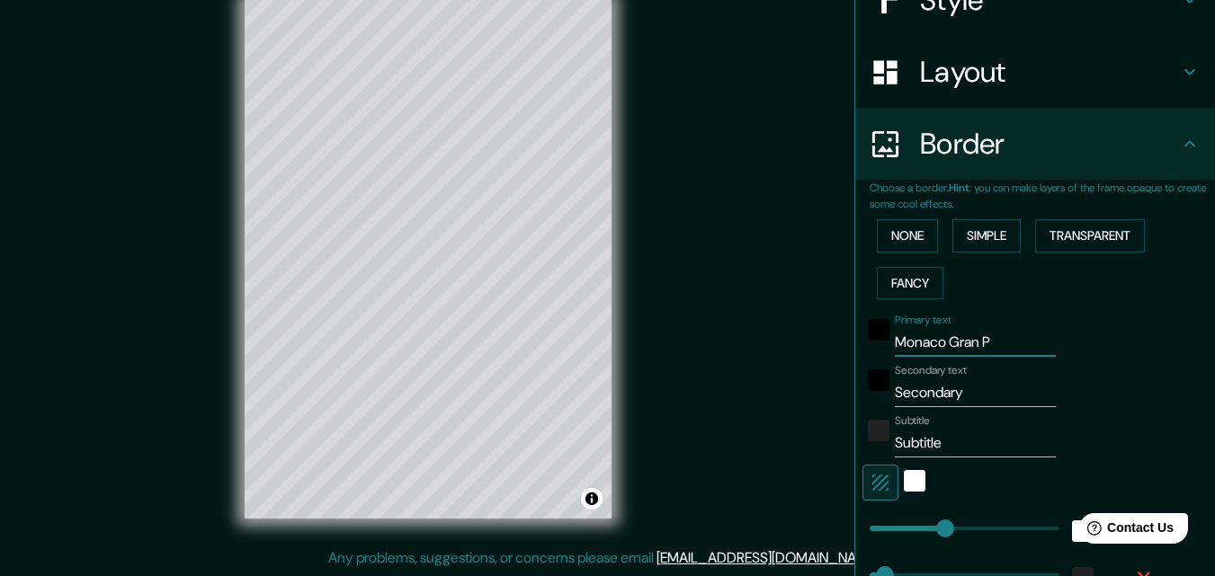
type input "163"
type input "33"
type input "16"
type input "Monaco Gran"
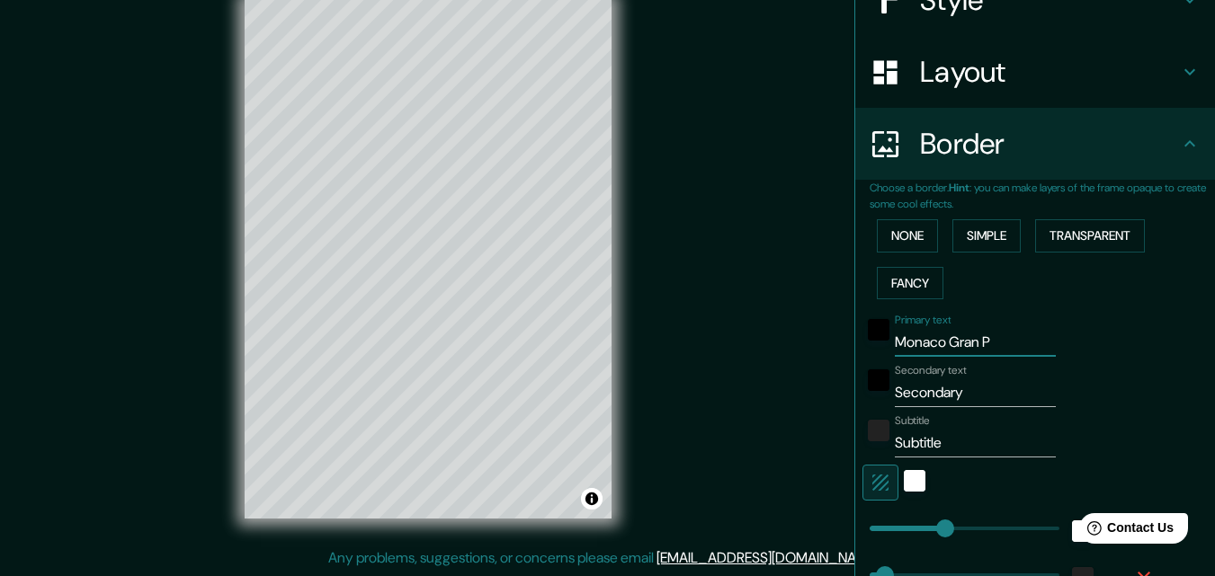
type input "163"
type input "33"
type input "16"
type input "Monaco Gran"
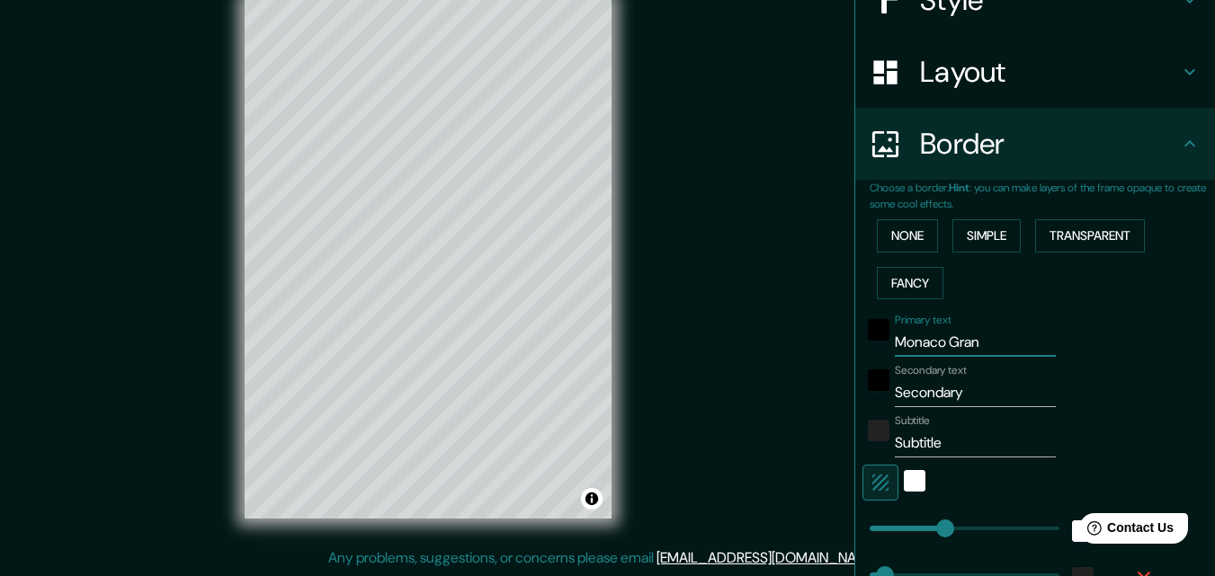
type input "163"
type input "33"
type input "16"
type input "Monaco Granp"
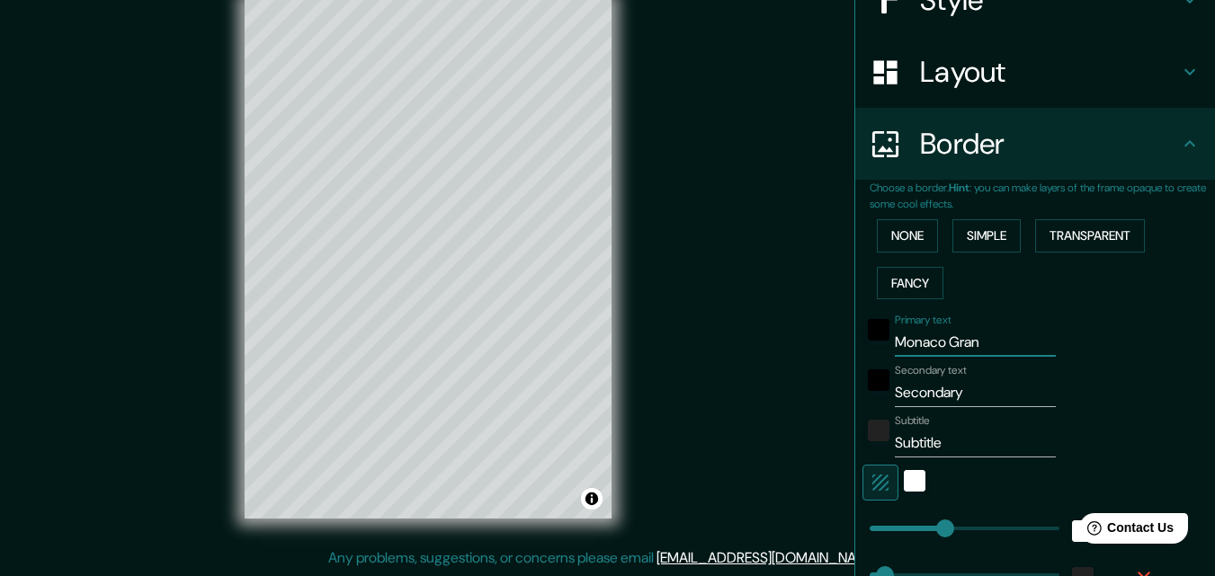
type input "163"
type input "33"
type input "16"
type input "Monaco Gran"
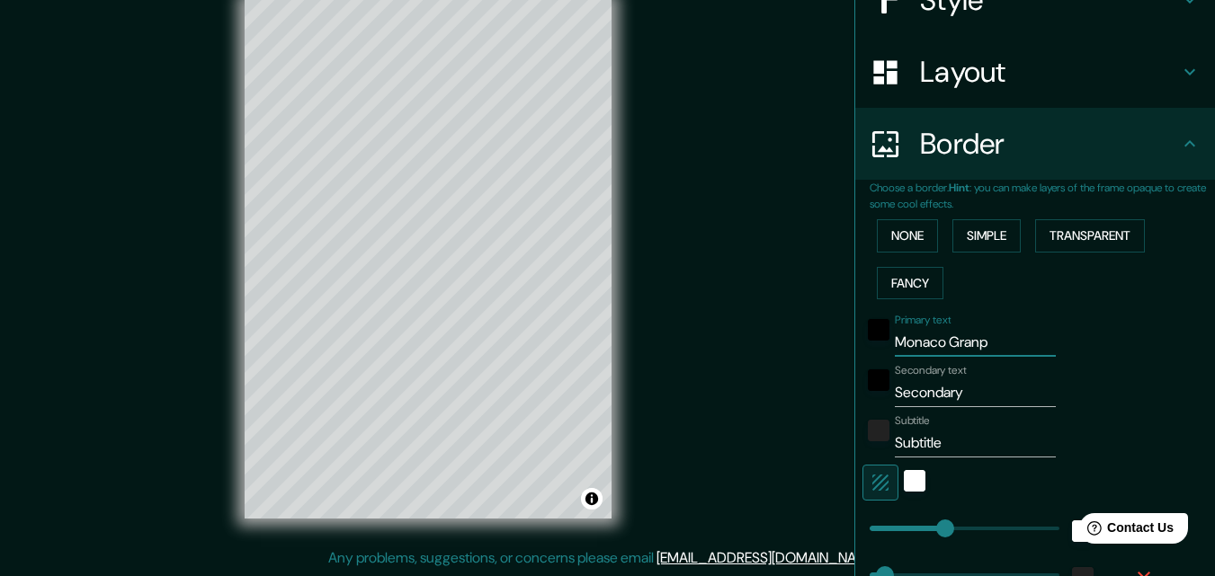
type input "163"
type input "33"
type input "16"
type input "Monaco Gra"
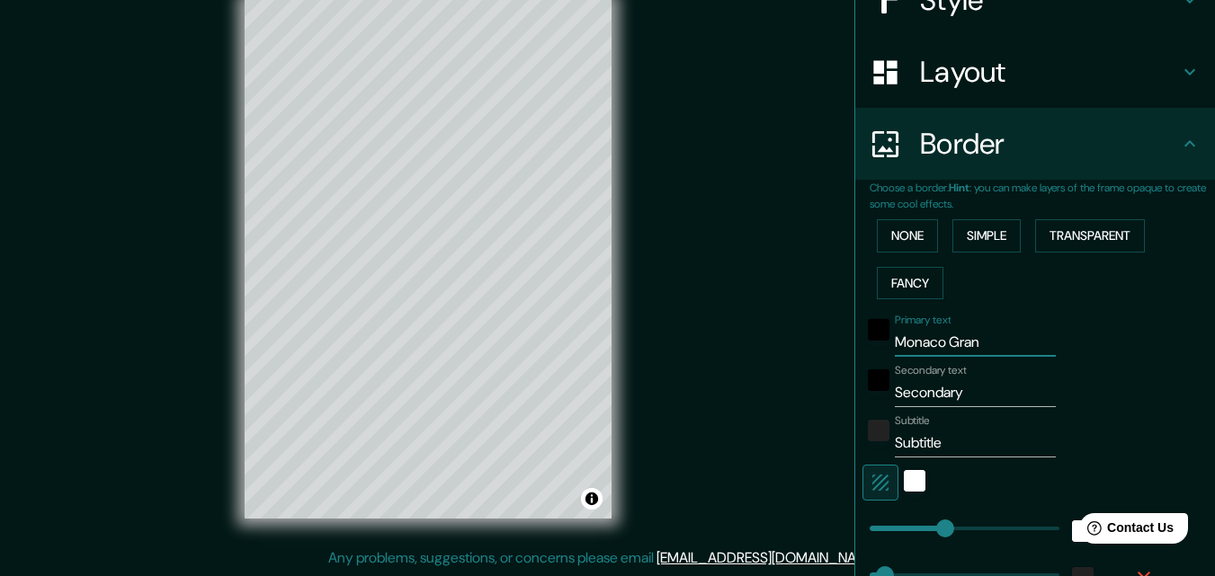
type input "163"
type input "33"
type input "16"
type input "Monaco Gr"
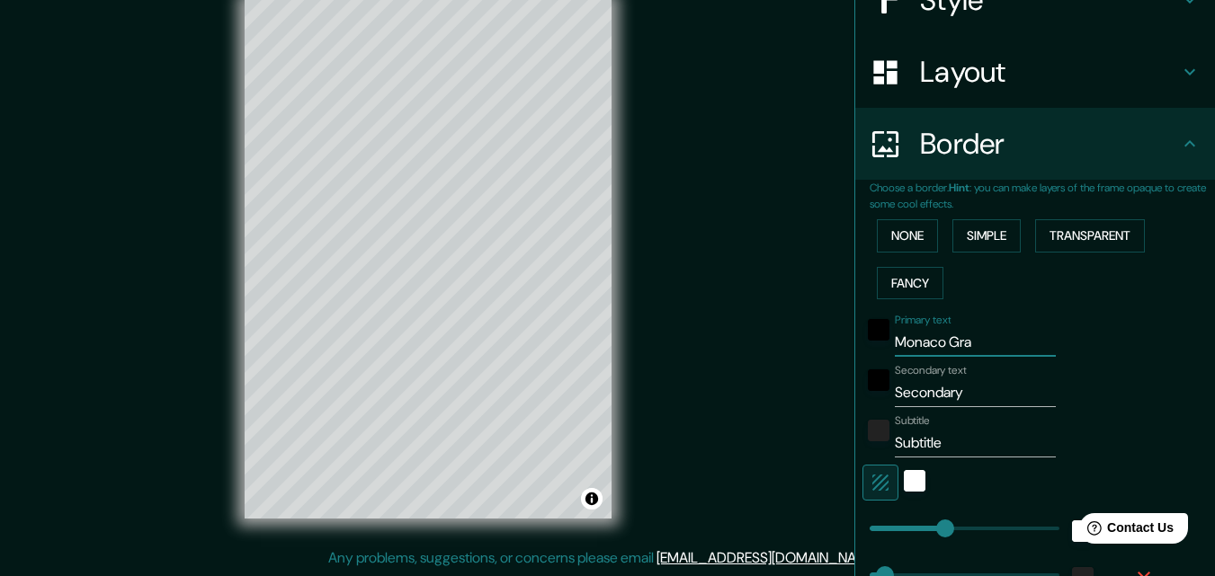
type input "163"
type input "33"
type input "16"
type input "Monaco G"
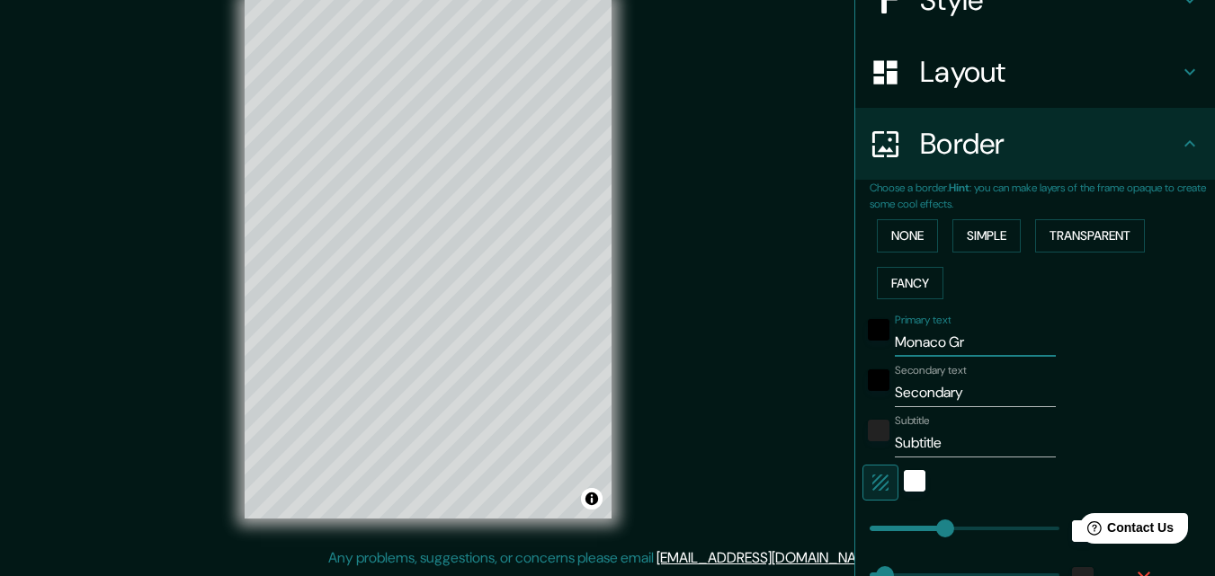
type input "163"
type input "33"
type input "16"
type input "[GEOGRAPHIC_DATA]"
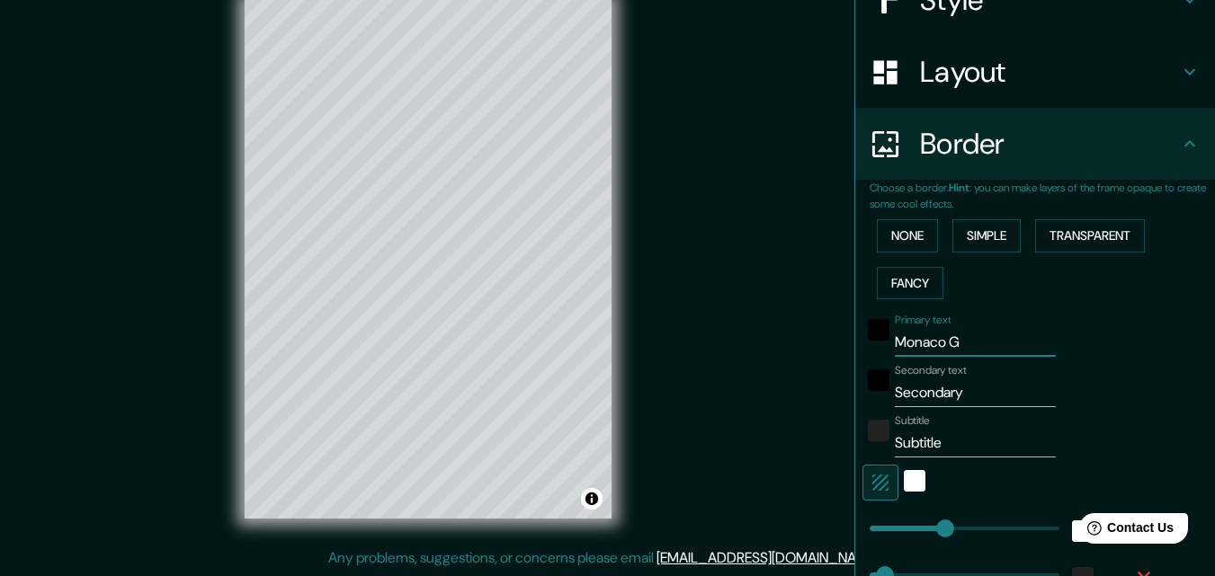
type input "163"
type input "33"
type input "16"
type input "[GEOGRAPHIC_DATA]"
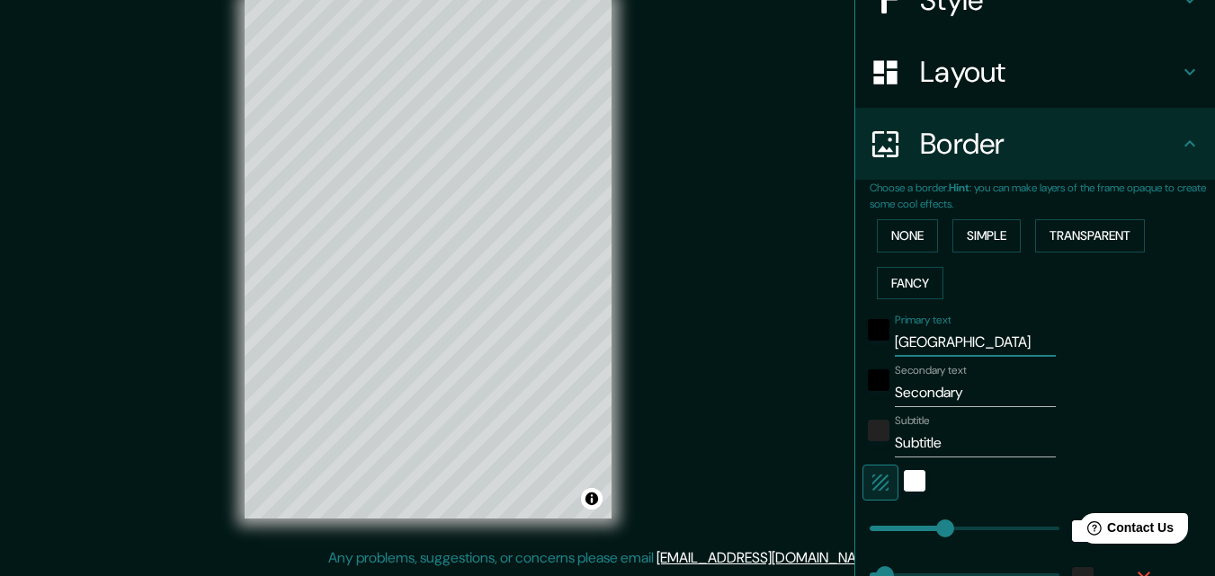
type input "163"
type input "33"
type input "16"
type input "[GEOGRAPHIC_DATA]"
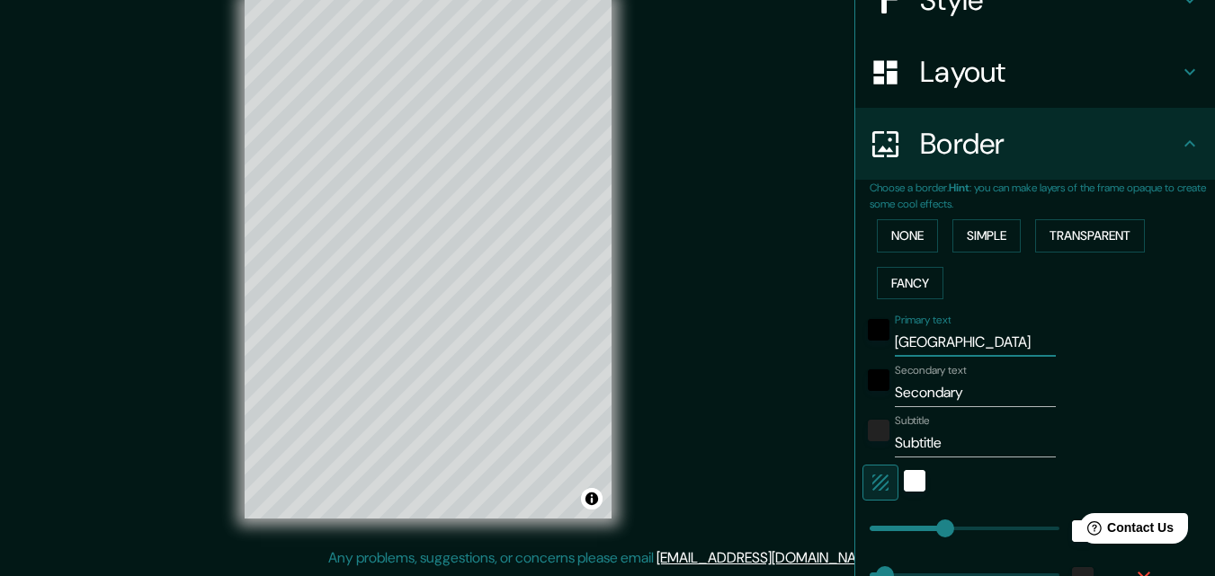
type input "163"
type input "33"
type input "16"
type input "[GEOGRAPHIC_DATA]"
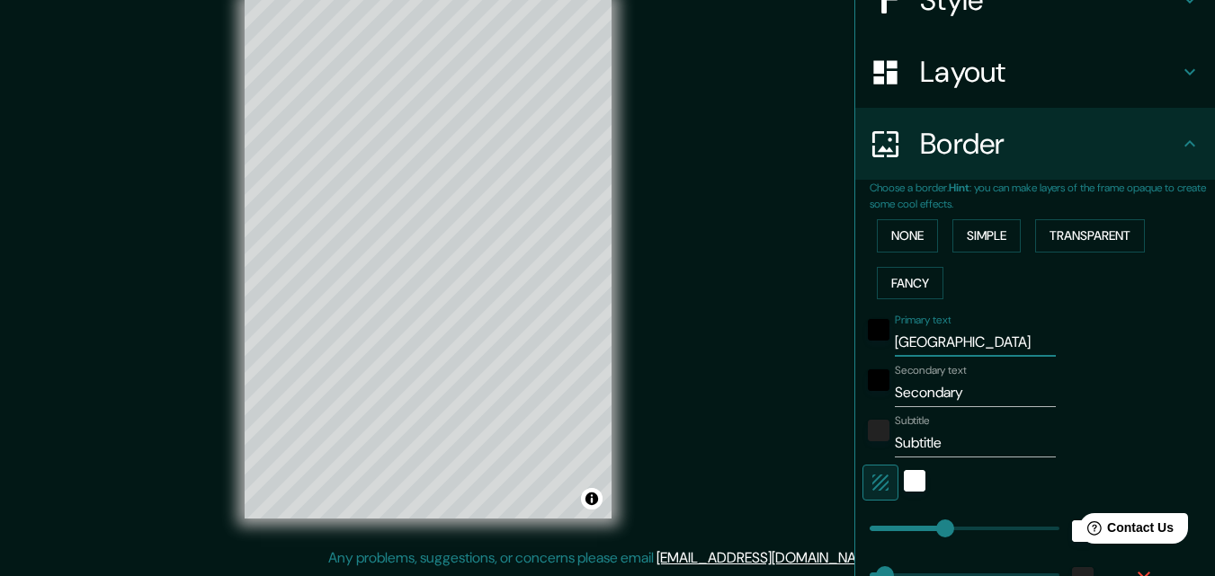
type input "163"
type input "33"
type input "16"
type input "[GEOGRAPHIC_DATA]"
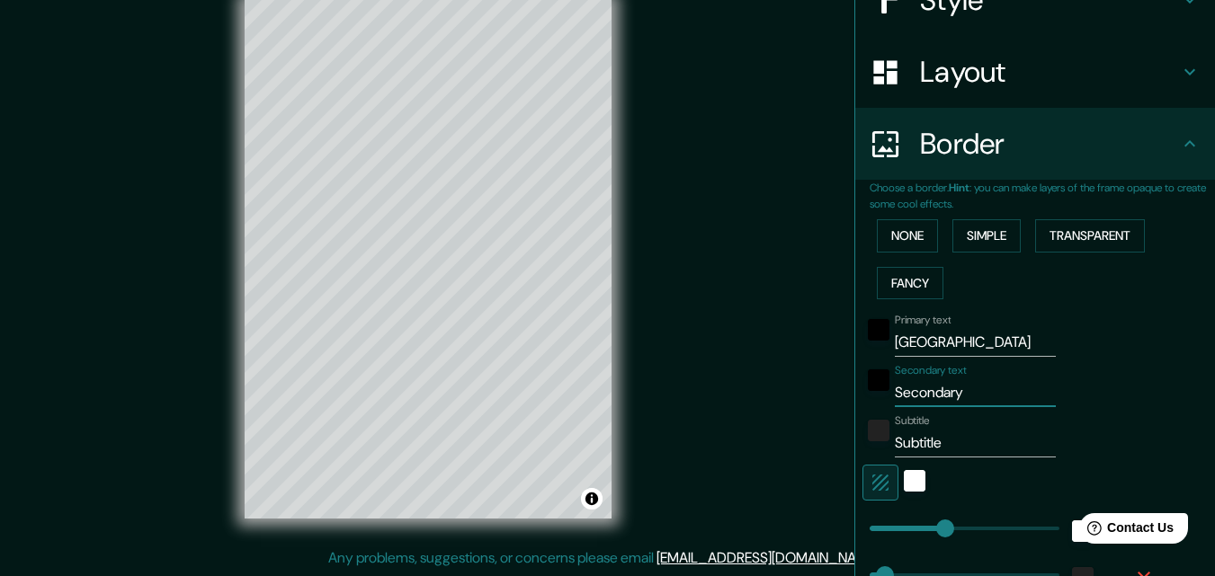
drag, startPoint x: 969, startPoint y: 395, endPoint x: 874, endPoint y: 393, distance: 94.4
click at [874, 393] on div "Secondary text Secondary" at bounding box center [1009, 385] width 295 height 43
type input "g"
type input "163"
type input "33"
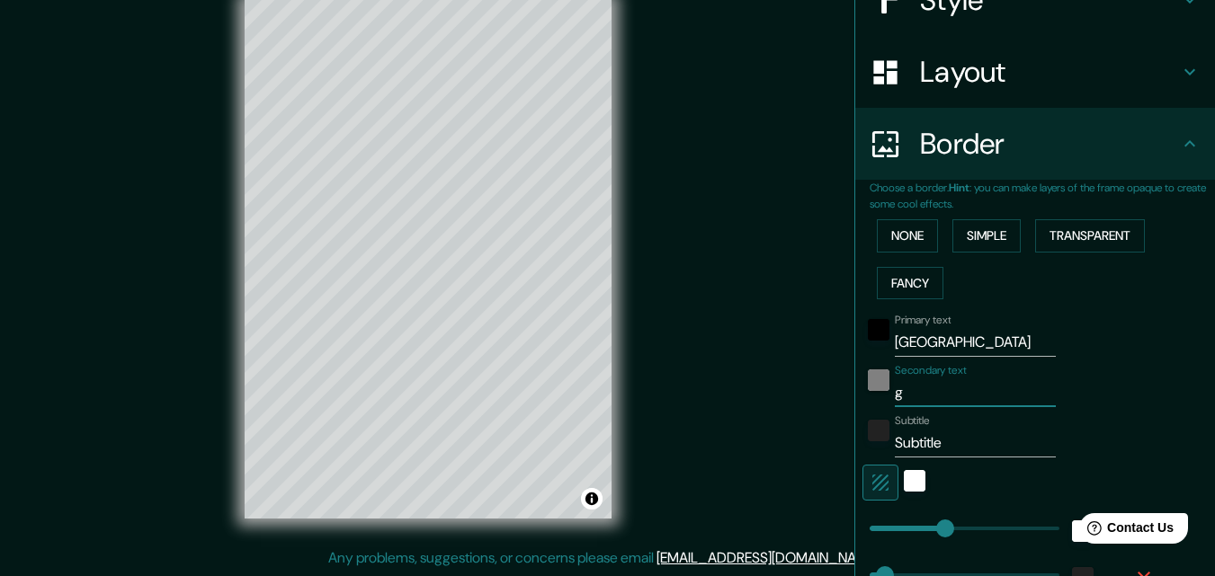
type input "33"
type input "16"
type input "gAR"
type input "163"
type input "33"
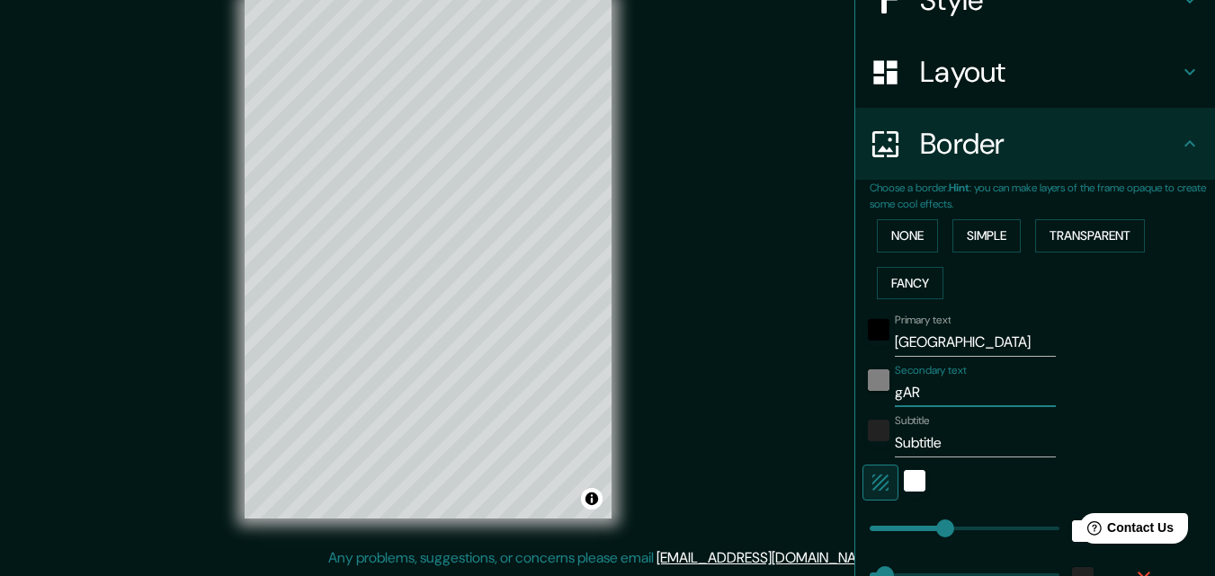
type input "33"
type input "16"
type input "gA"
type input "163"
type input "33"
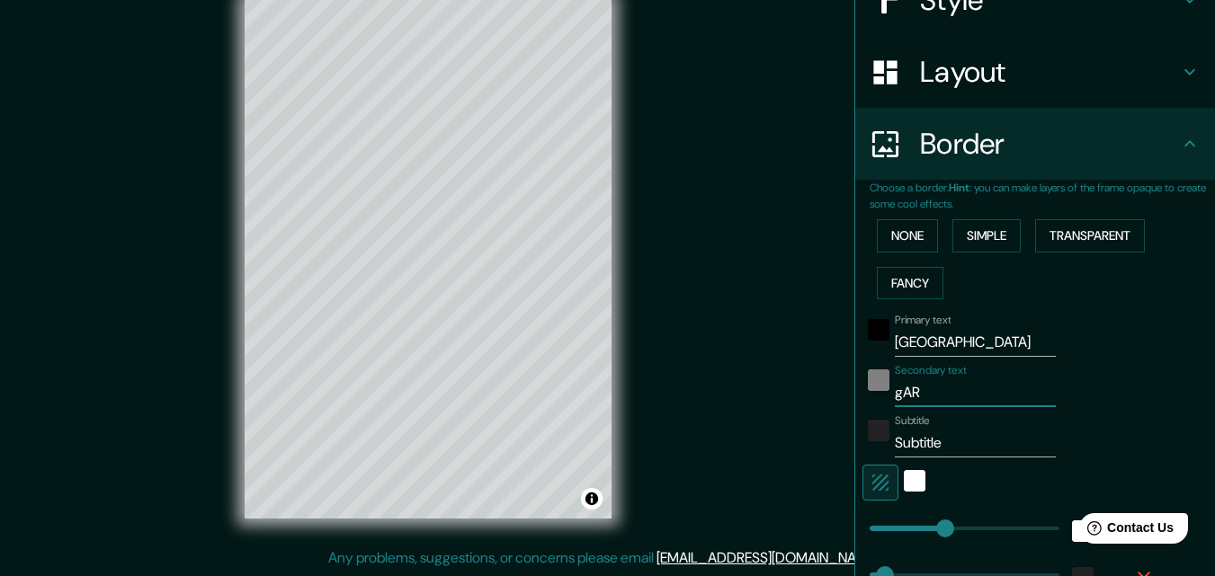
type input "33"
type input "16"
type input "g"
type input "163"
type input "33"
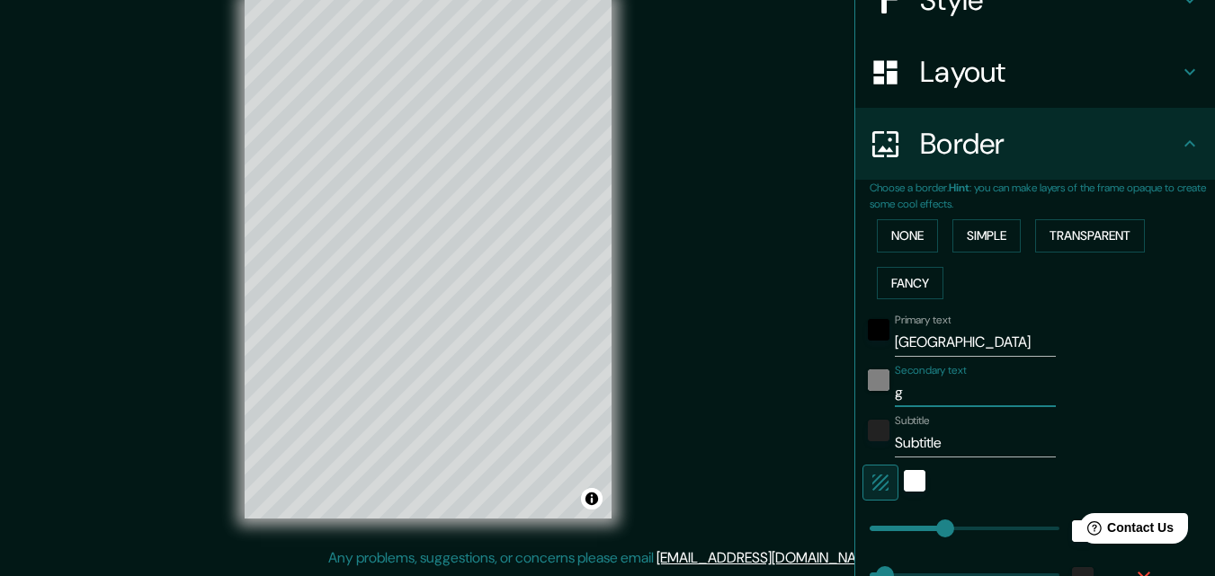
type input "33"
type input "16"
type input "163"
type input "33"
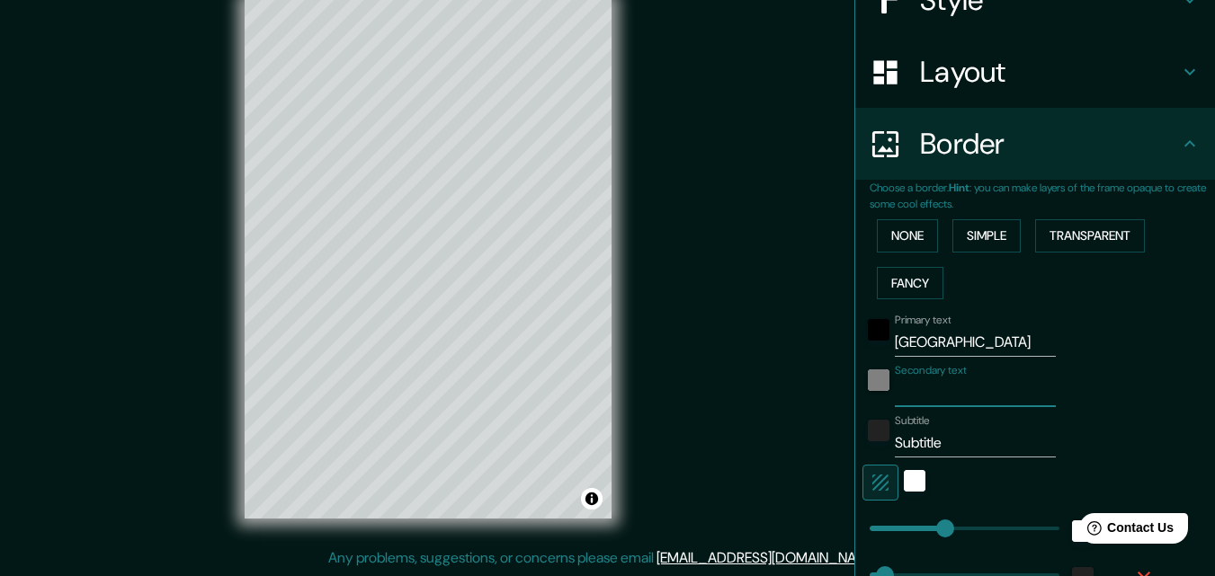
type input "16"
type input "G"
type input "163"
type input "33"
click at [969, 448] on input "Subtitle" at bounding box center [975, 443] width 161 height 29
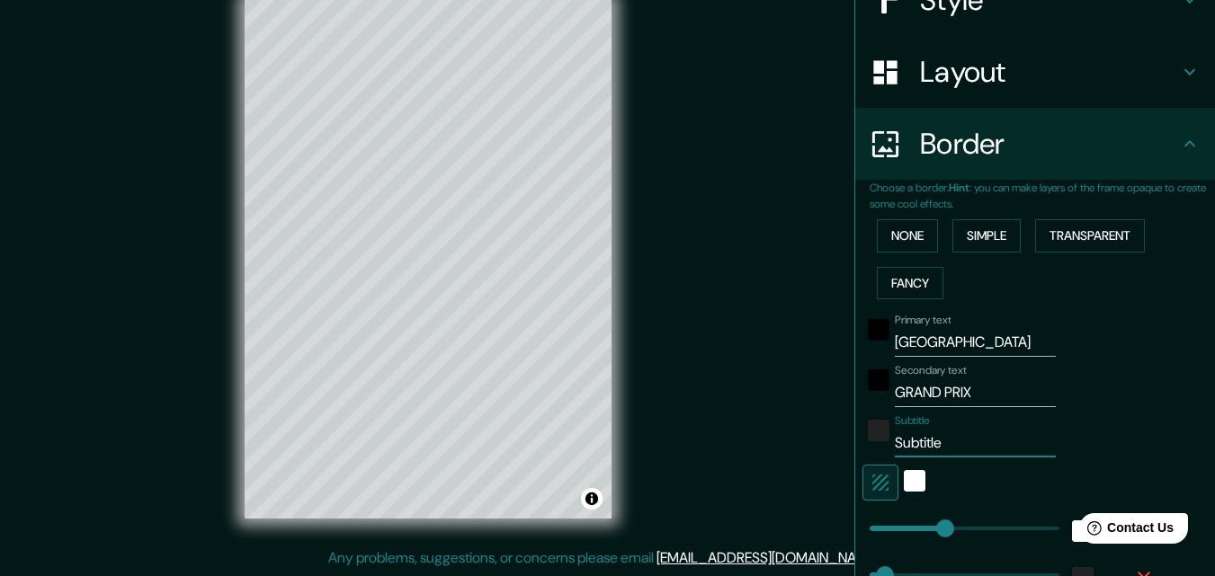
drag, startPoint x: 960, startPoint y: 446, endPoint x: 843, endPoint y: 455, distance: 117.3
click at [855, 455] on div "Choose a border. Hint : you can make layers of the frame opaque to create some …" at bounding box center [1035, 462] width 360 height 565
click at [695, 384] on div "Mappin Location Pins Style Layout Border Choose a border. Hint : you can make l…" at bounding box center [607, 273] width 1215 height 605
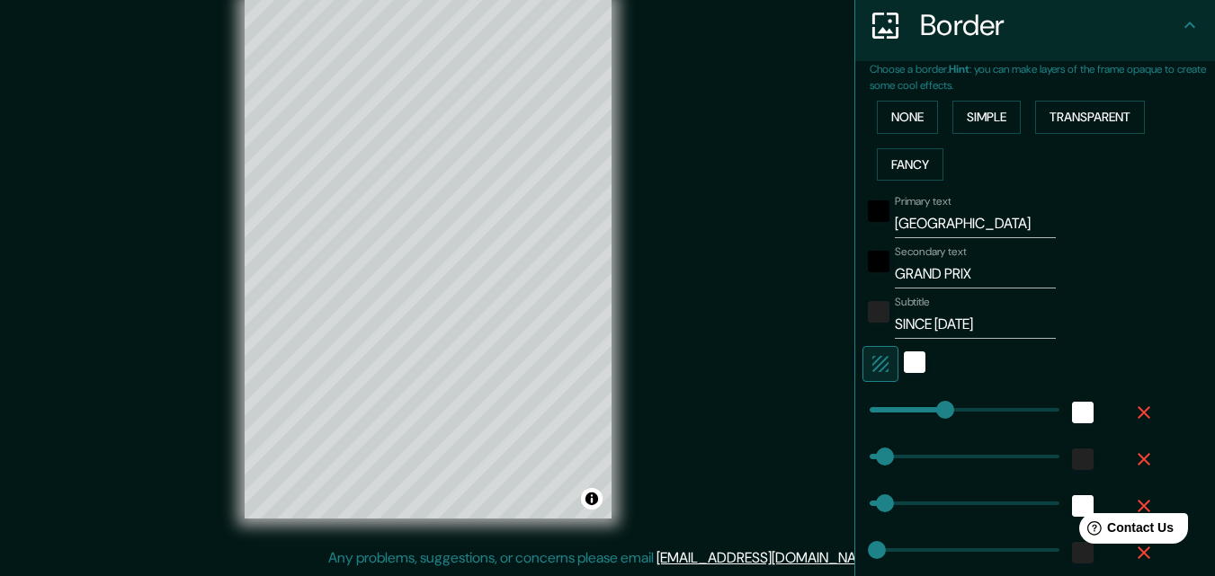
scroll to position [360, 0]
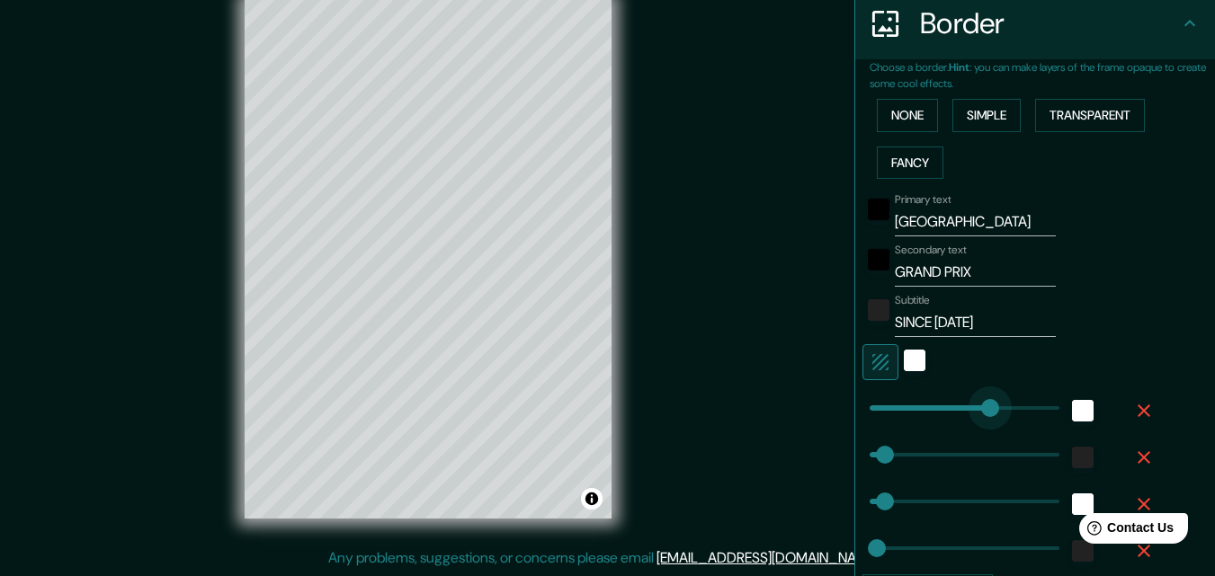
drag, startPoint x: 934, startPoint y: 407, endPoint x: 972, endPoint y: 405, distance: 37.9
drag, startPoint x: 970, startPoint y: 405, endPoint x: 880, endPoint y: 411, distance: 90.2
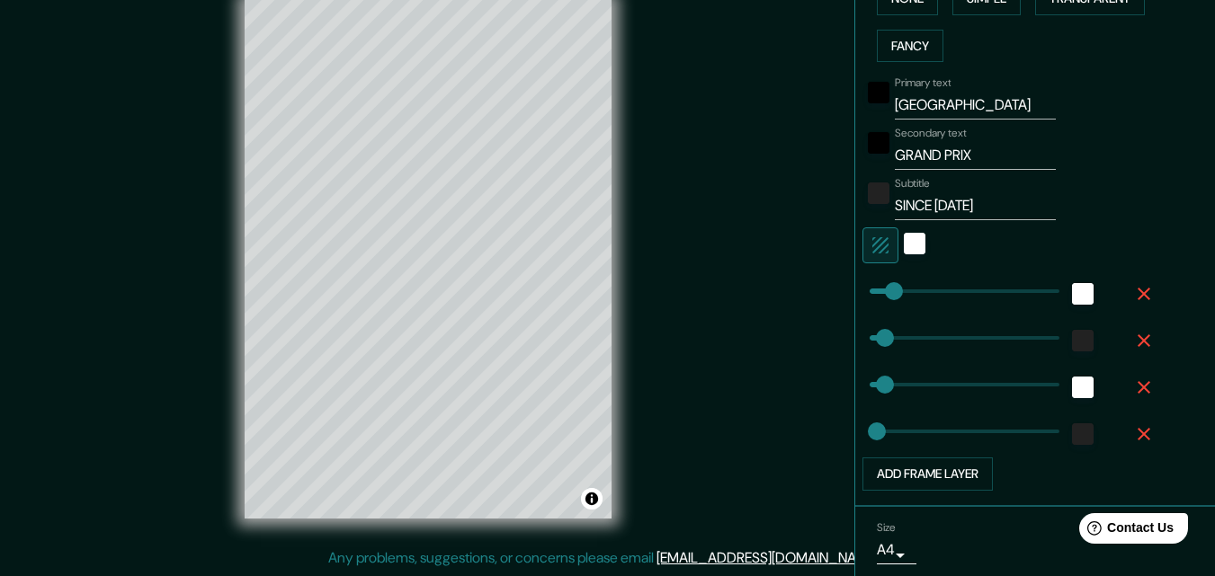
scroll to position [479, 0]
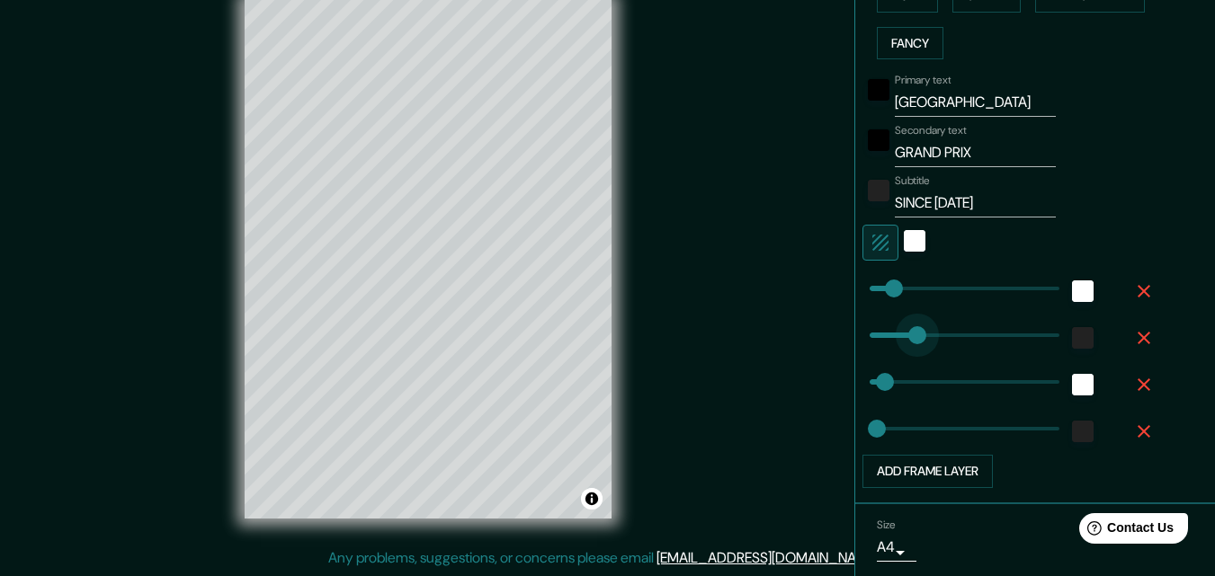
drag, startPoint x: 874, startPoint y: 340, endPoint x: 904, endPoint y: 335, distance: 30.0
drag, startPoint x: 907, startPoint y: 335, endPoint x: 879, endPoint y: 341, distance: 28.6
drag, startPoint x: 881, startPoint y: 290, endPoint x: 871, endPoint y: 290, distance: 9.9
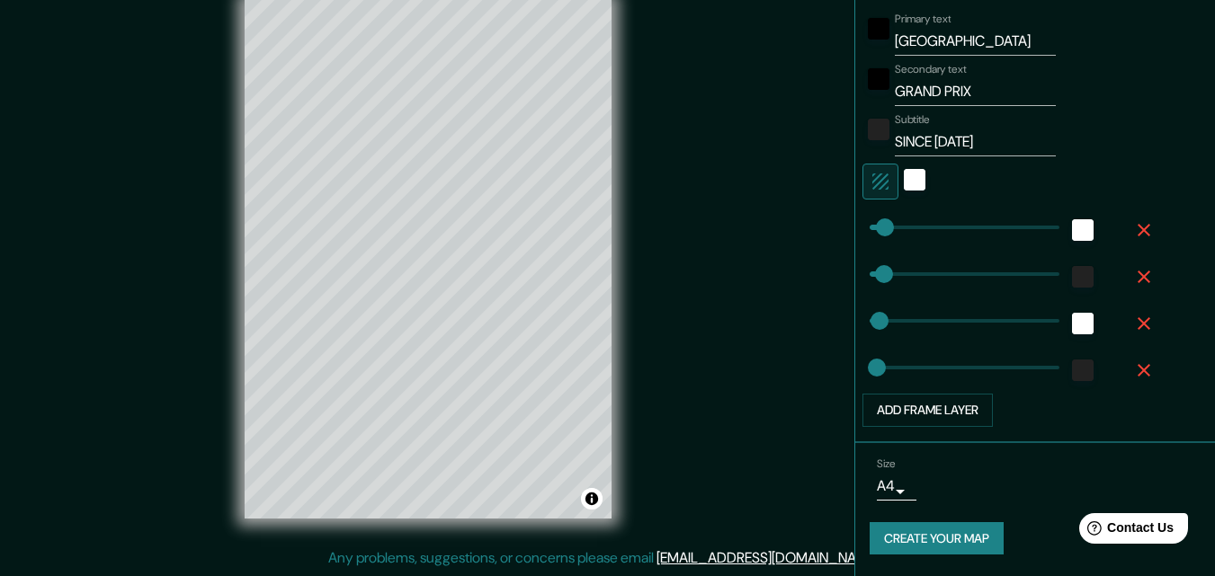
click at [1133, 371] on icon "button" at bounding box center [1144, 371] width 22 height 22
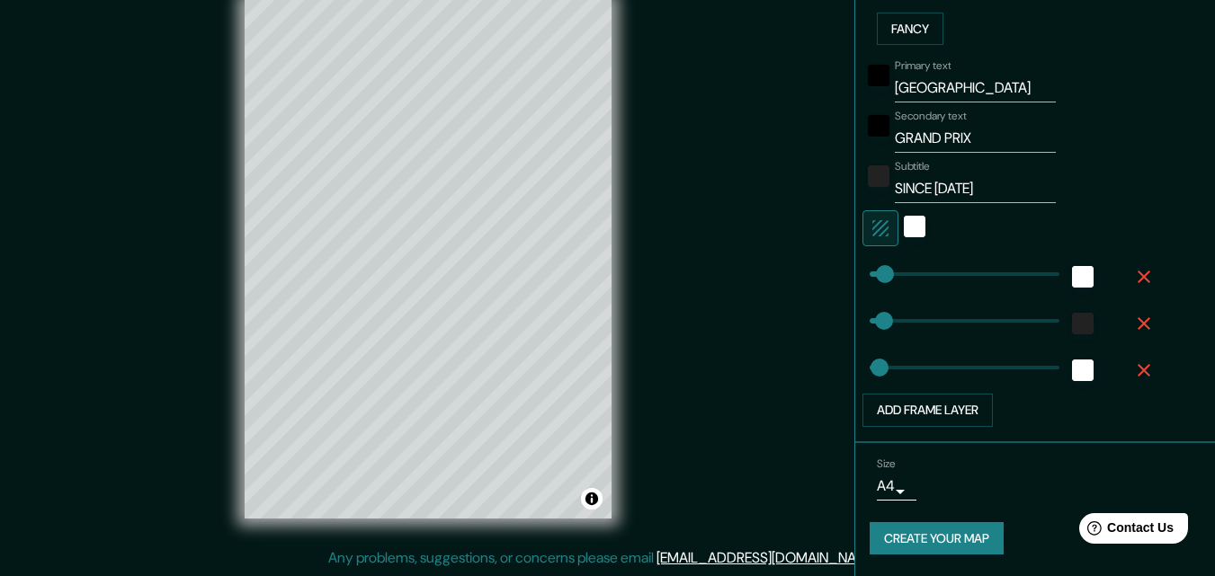
scroll to position [494, 0]
click at [1122, 162] on div "Subtitle SINCE [DATE]" at bounding box center [1009, 181] width 295 height 43
click at [892, 405] on button "Add frame layer" at bounding box center [927, 410] width 130 height 33
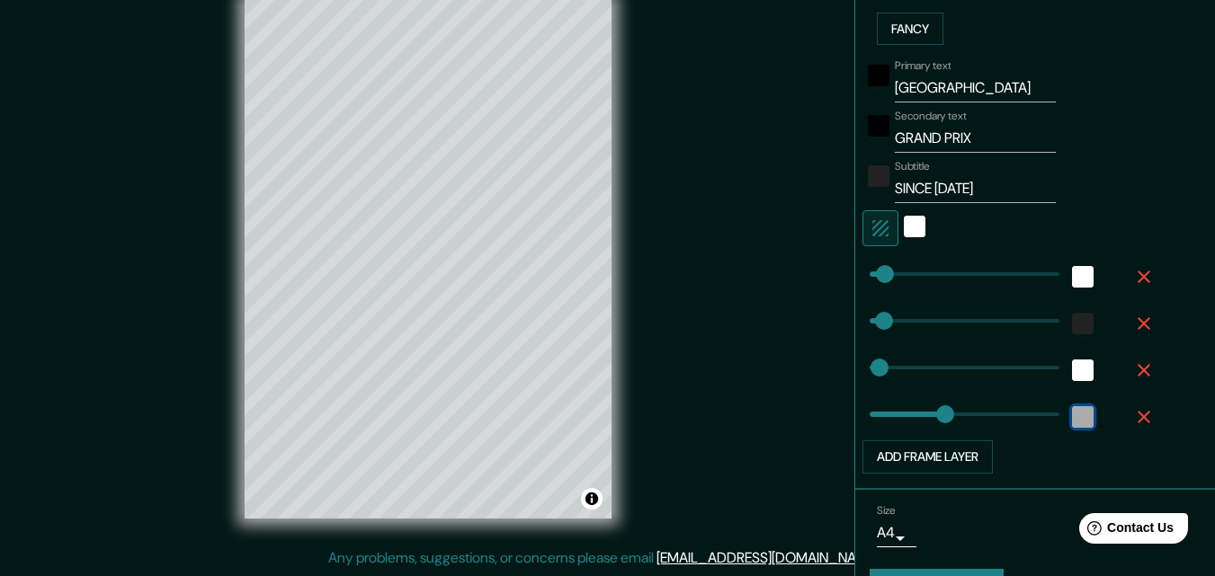
click at [1078, 421] on div "white" at bounding box center [1083, 417] width 22 height 22
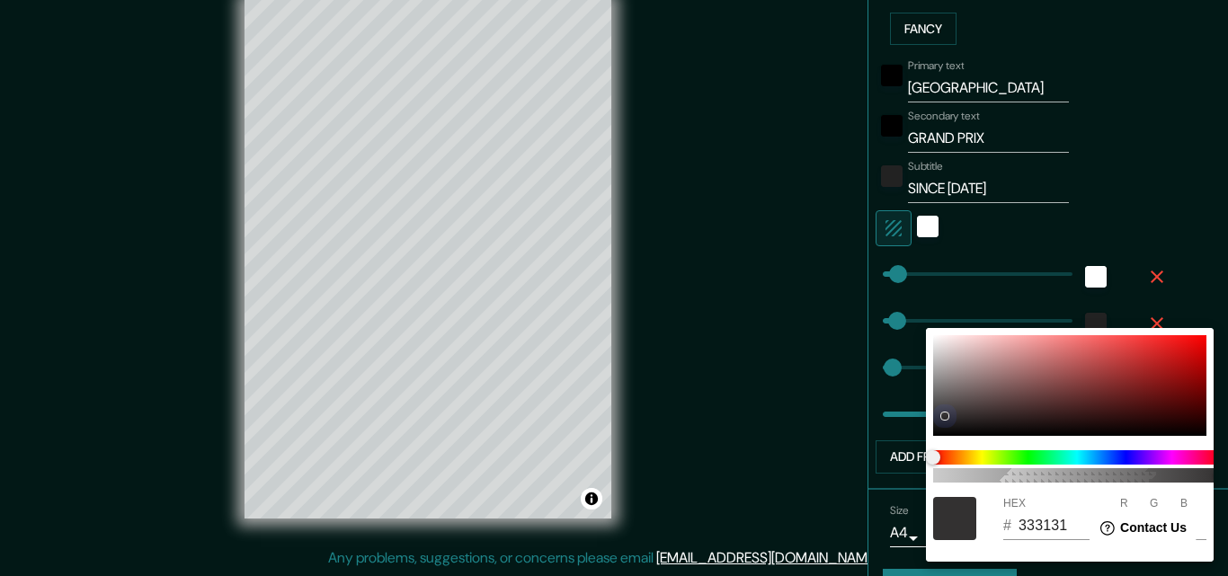
drag, startPoint x: 1013, startPoint y: 371, endPoint x: 903, endPoint y: 448, distance: 133.7
click at [914, 447] on div "100 HEX # 333131 R 51 G 49 B 49" at bounding box center [614, 288] width 1228 height 576
click at [1120, 146] on div at bounding box center [614, 288] width 1228 height 576
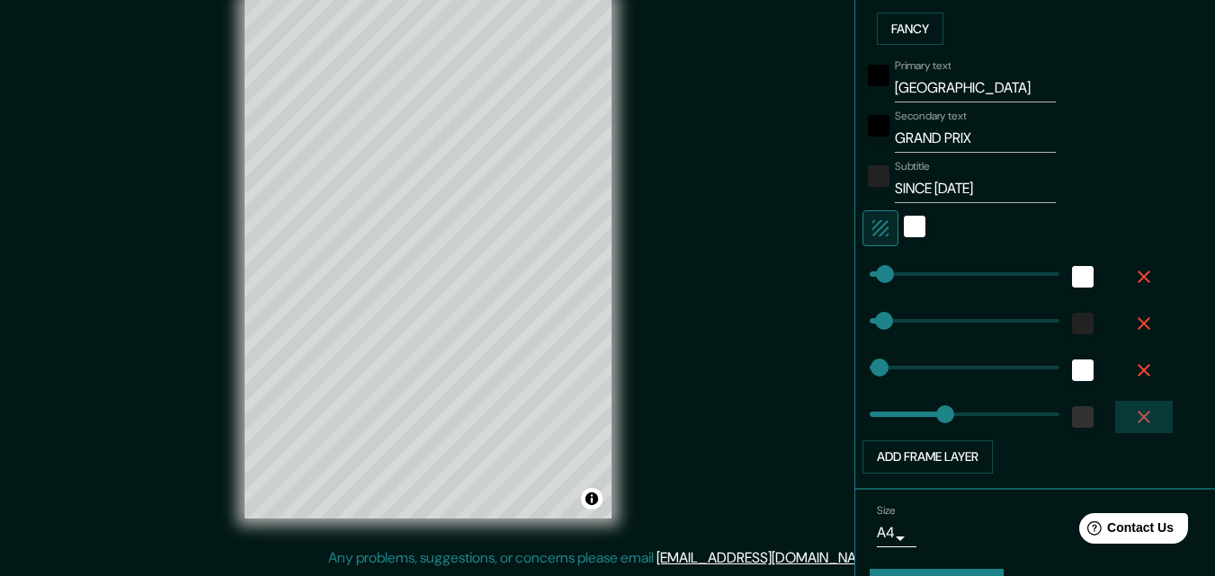
click at [1137, 421] on icon "button" at bounding box center [1144, 417] width 22 height 22
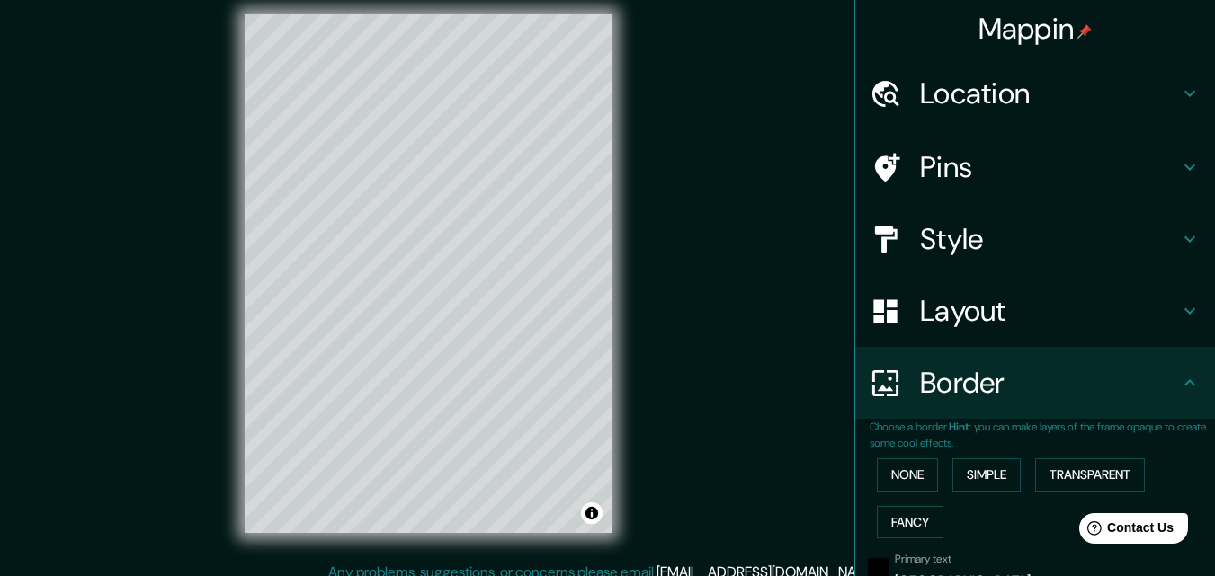
scroll to position [0, 0]
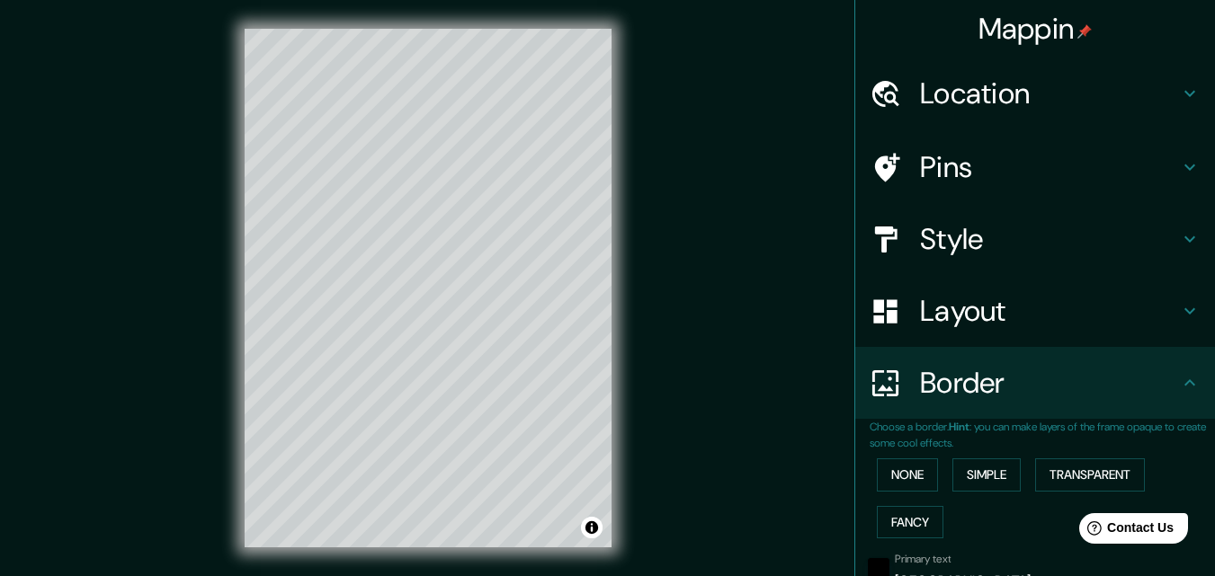
click at [996, 96] on h4 "Location" at bounding box center [1049, 94] width 259 height 36
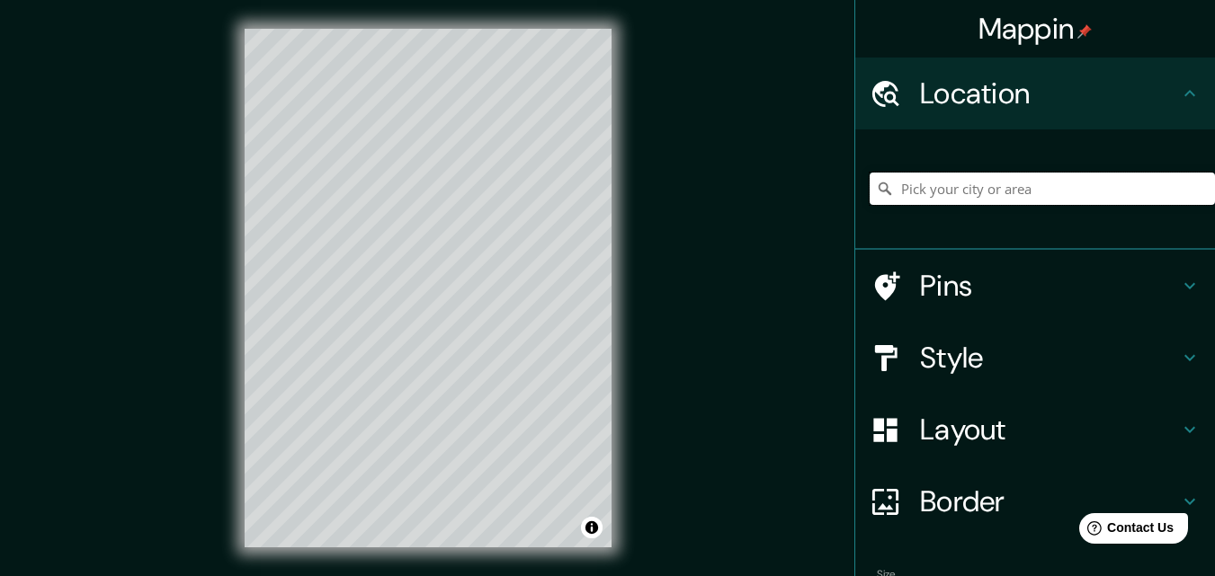
click at [964, 182] on input "Pick your city or area" at bounding box center [1042, 189] width 345 height 32
